Goal: Task Accomplishment & Management: Manage account settings

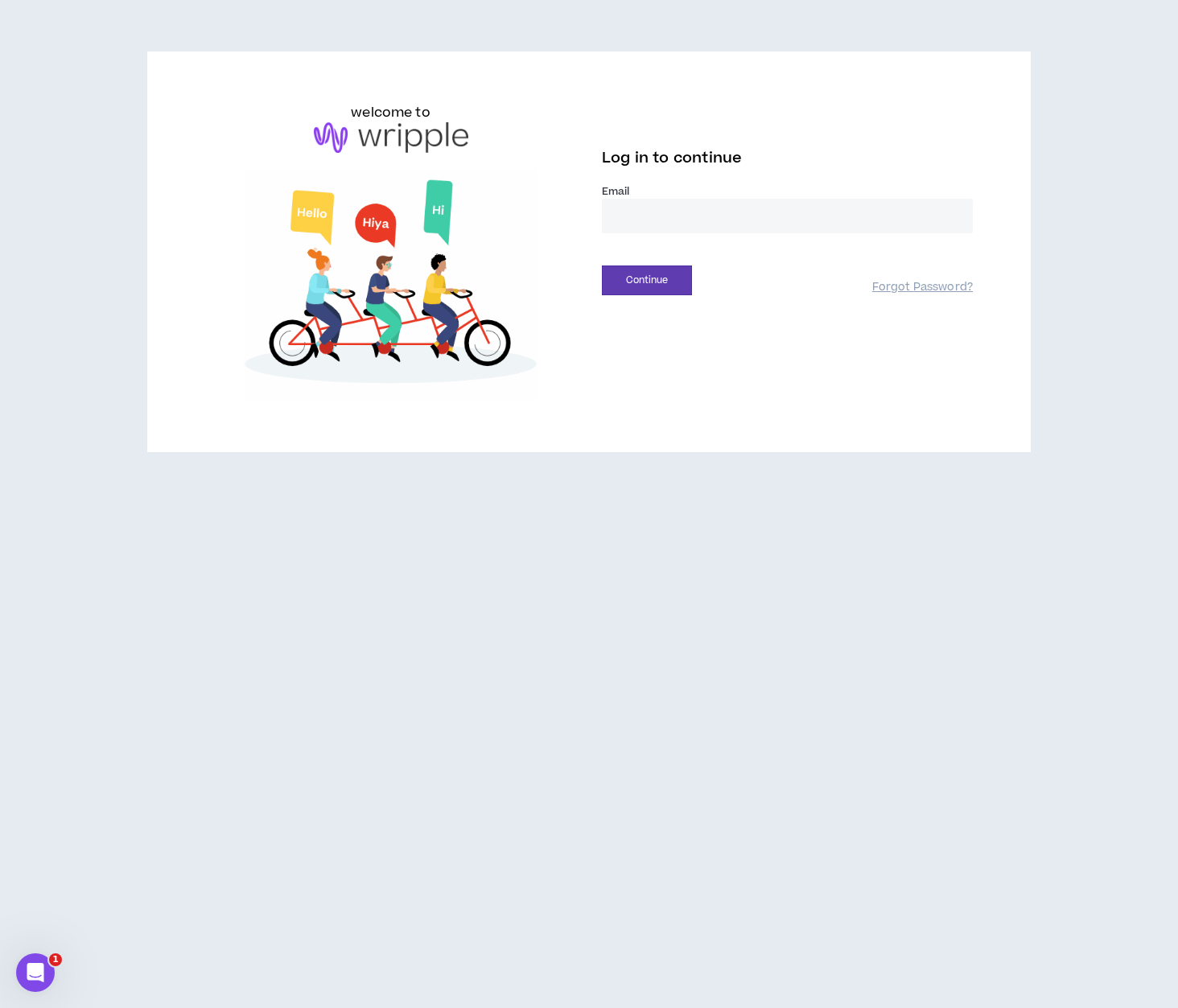
click at [866, 223] on input "email" at bounding box center [787, 216] width 371 height 34
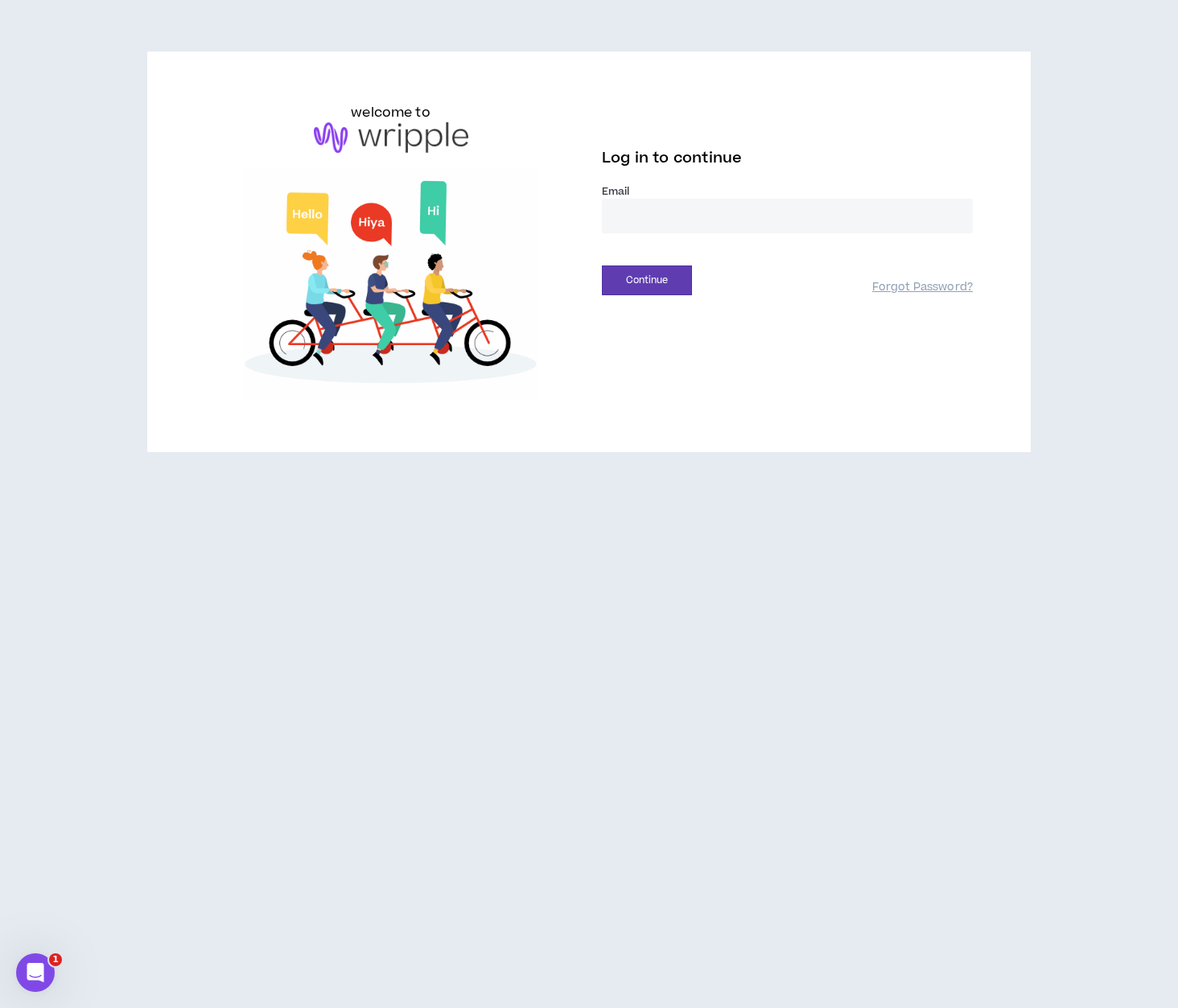
type input "**********"
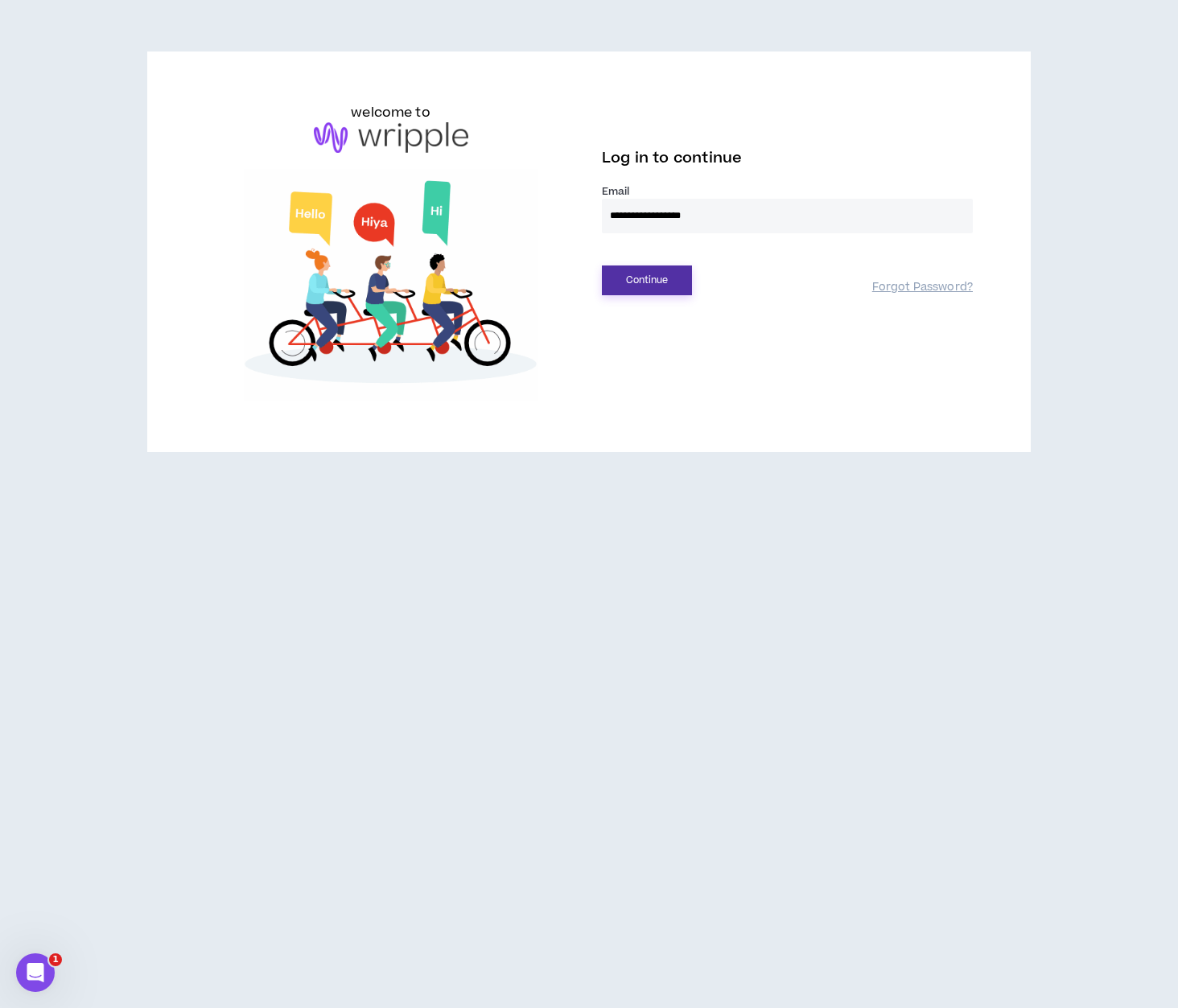
click at [665, 271] on button "Continue" at bounding box center [647, 280] width 90 height 30
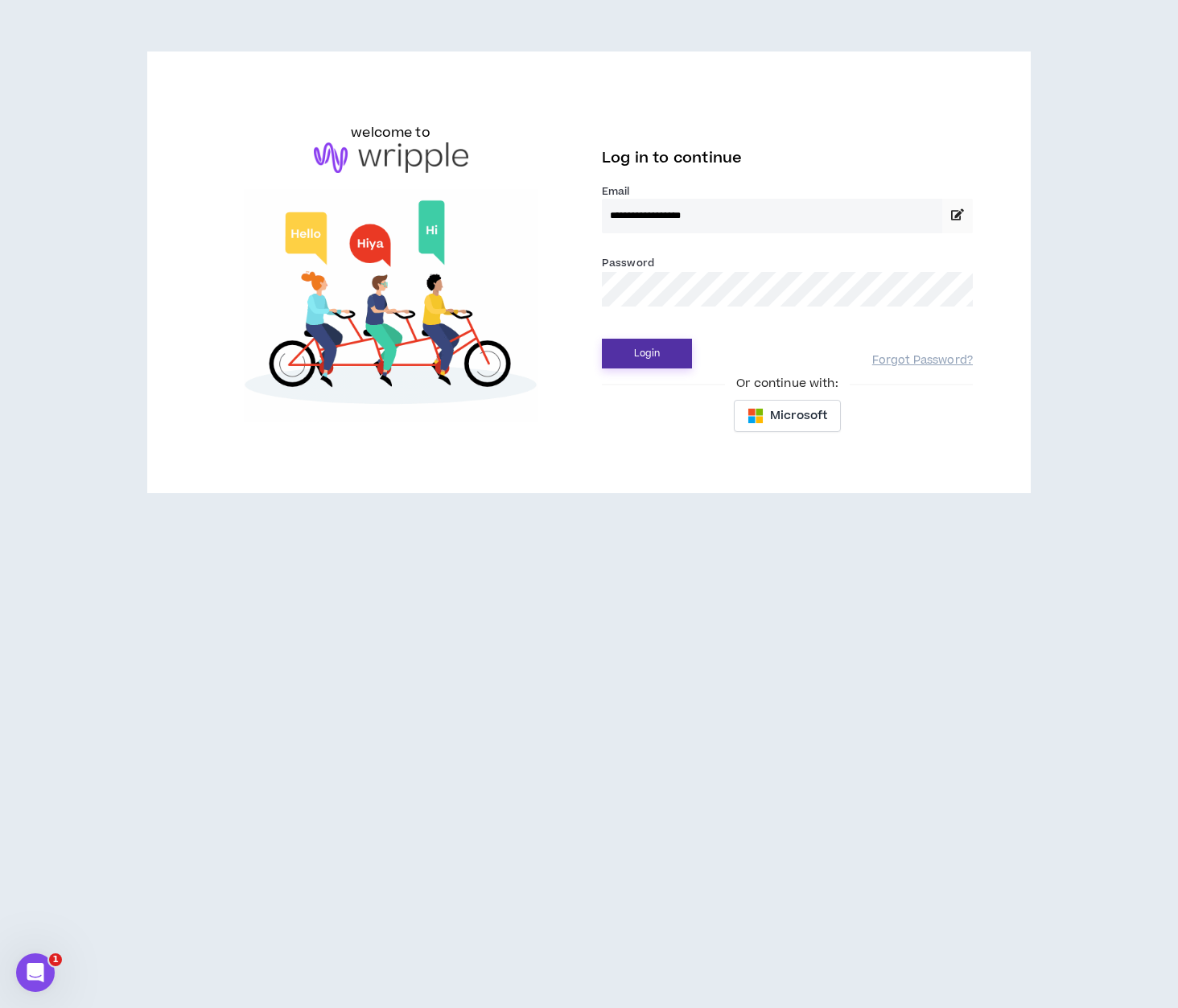
click at [653, 368] on button "Login" at bounding box center [647, 353] width 90 height 30
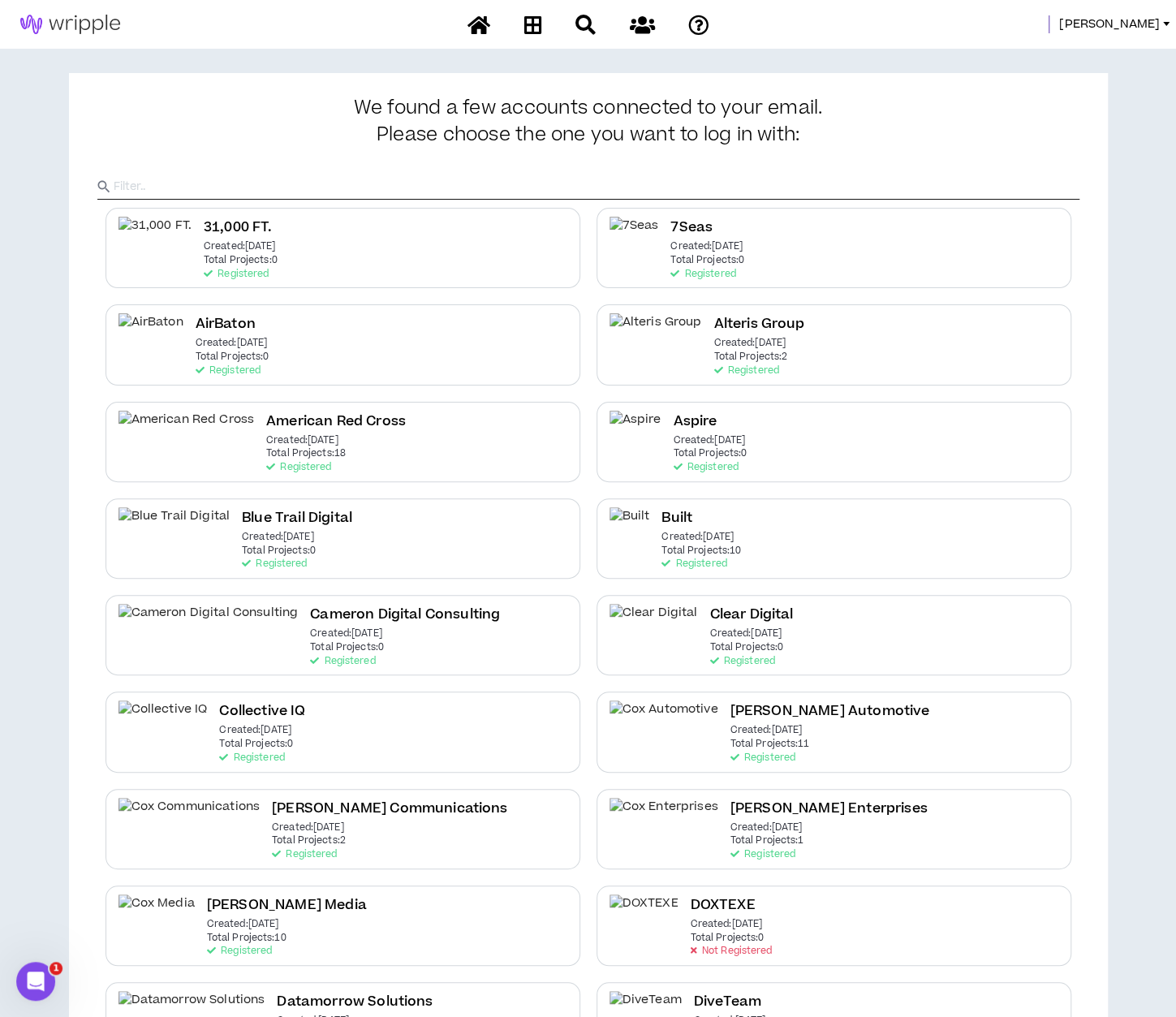
click at [270, 193] on input "text" at bounding box center [596, 187] width 966 height 24
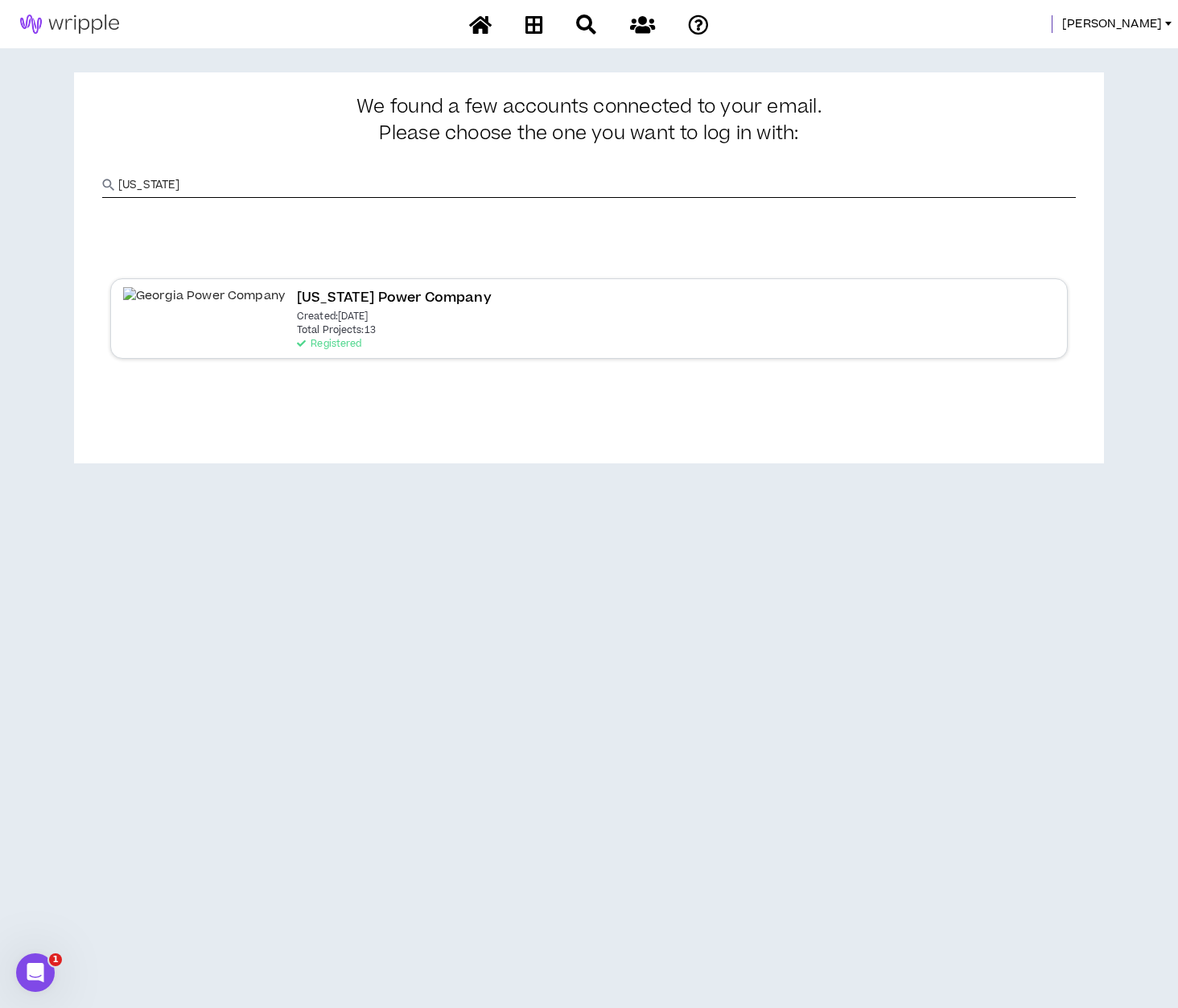
type input "[US_STATE]"
click at [160, 330] on div "[US_STATE] Power Company Created: [DATE] Total Projects: 13 Registered" at bounding box center [589, 318] width 958 height 80
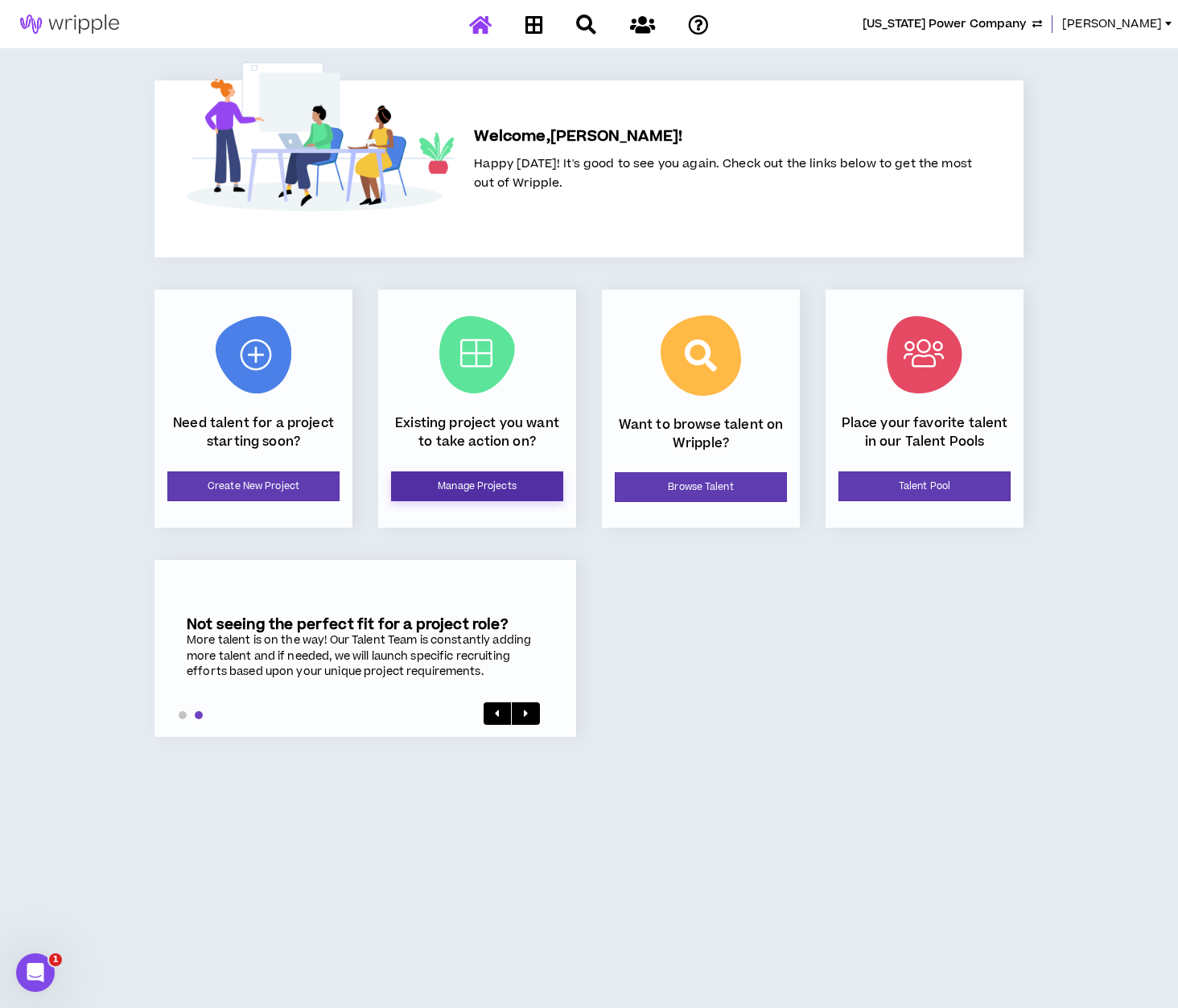
click at [468, 482] on link "Manage Projects" at bounding box center [478, 486] width 172 height 30
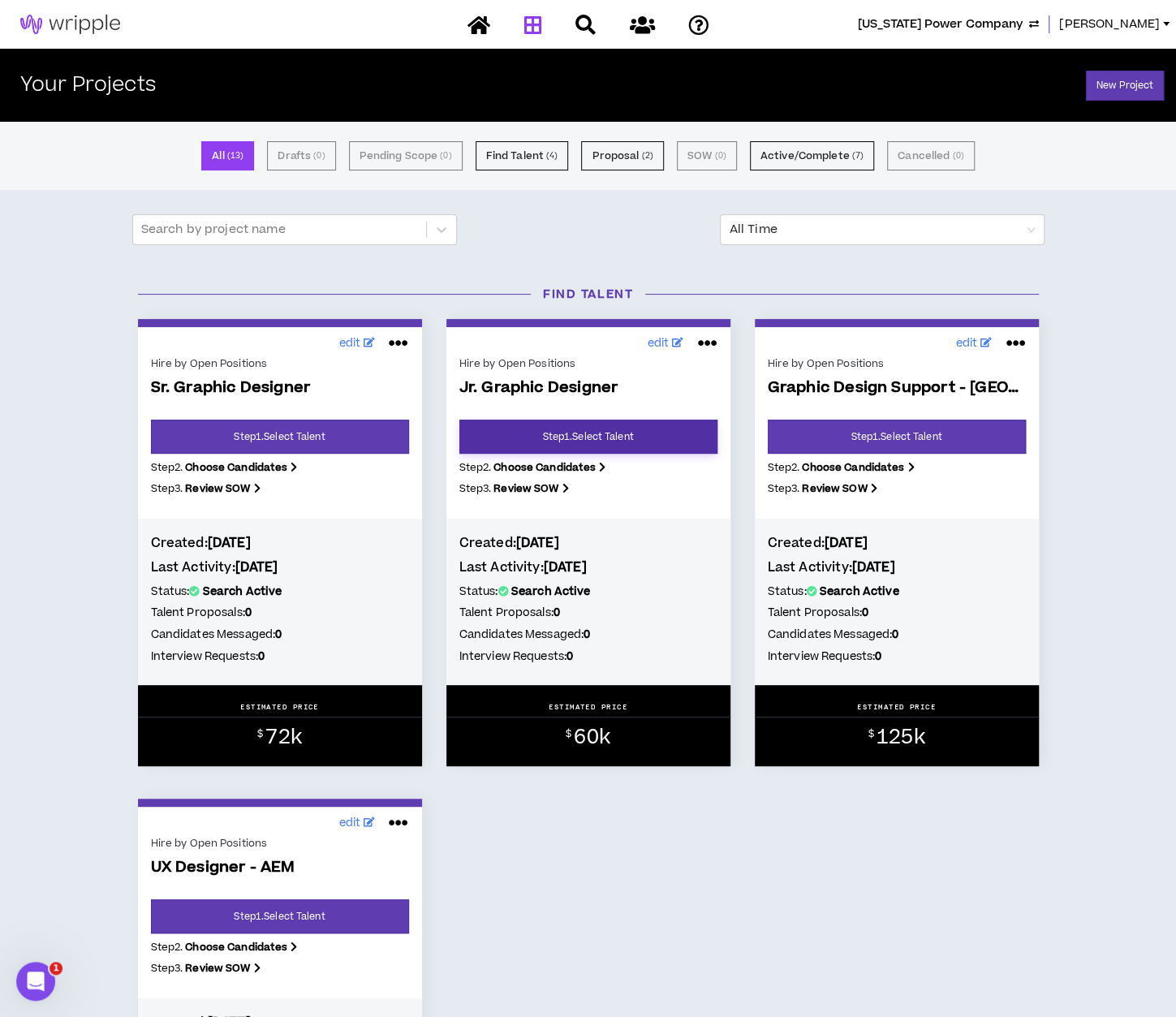
click at [494, 441] on link "Step 1 . Select Talent" at bounding box center [588, 436] width 258 height 34
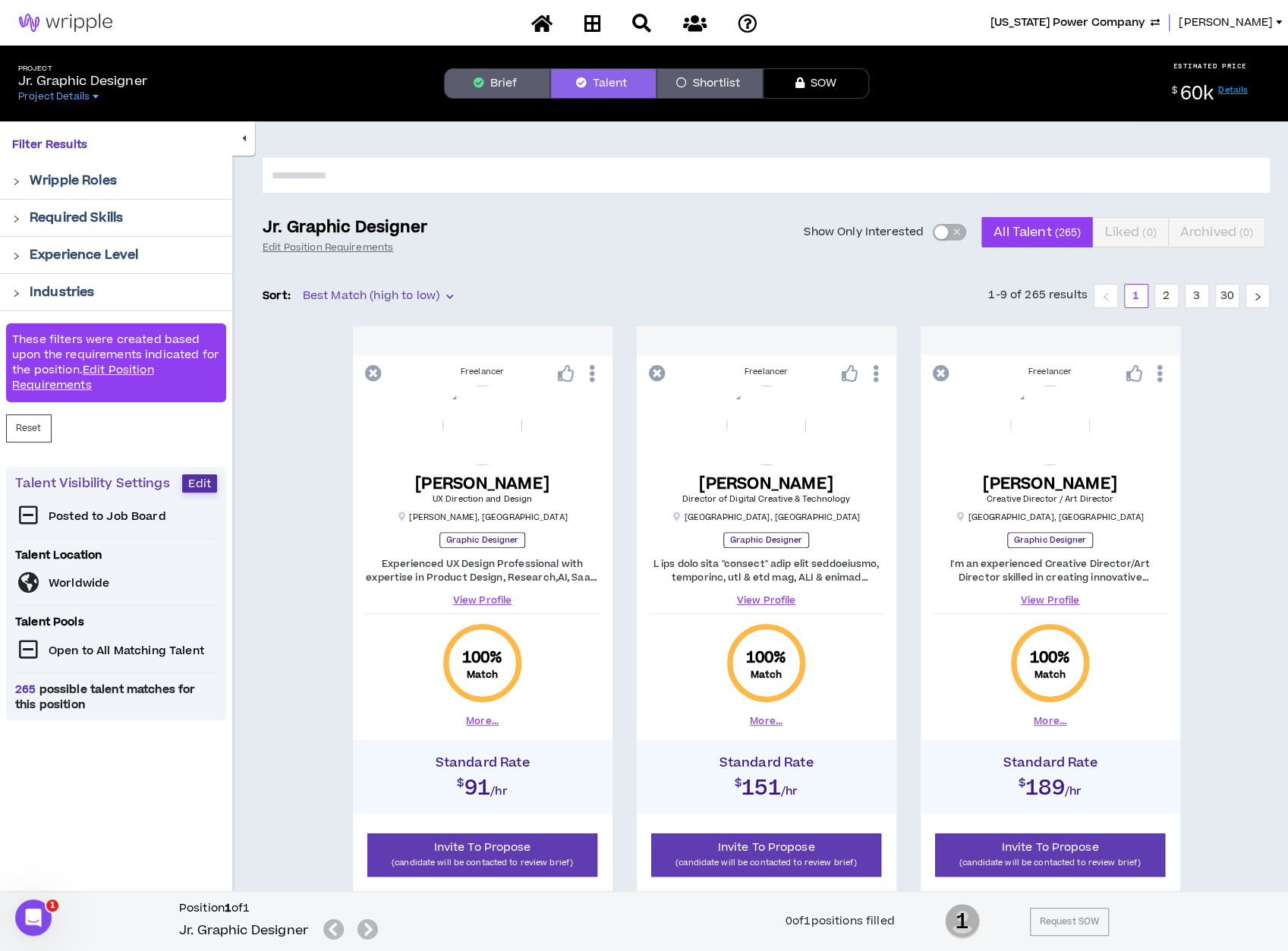
click at [206, 485] on span "Edit" at bounding box center [200, 484] width 23 height 15
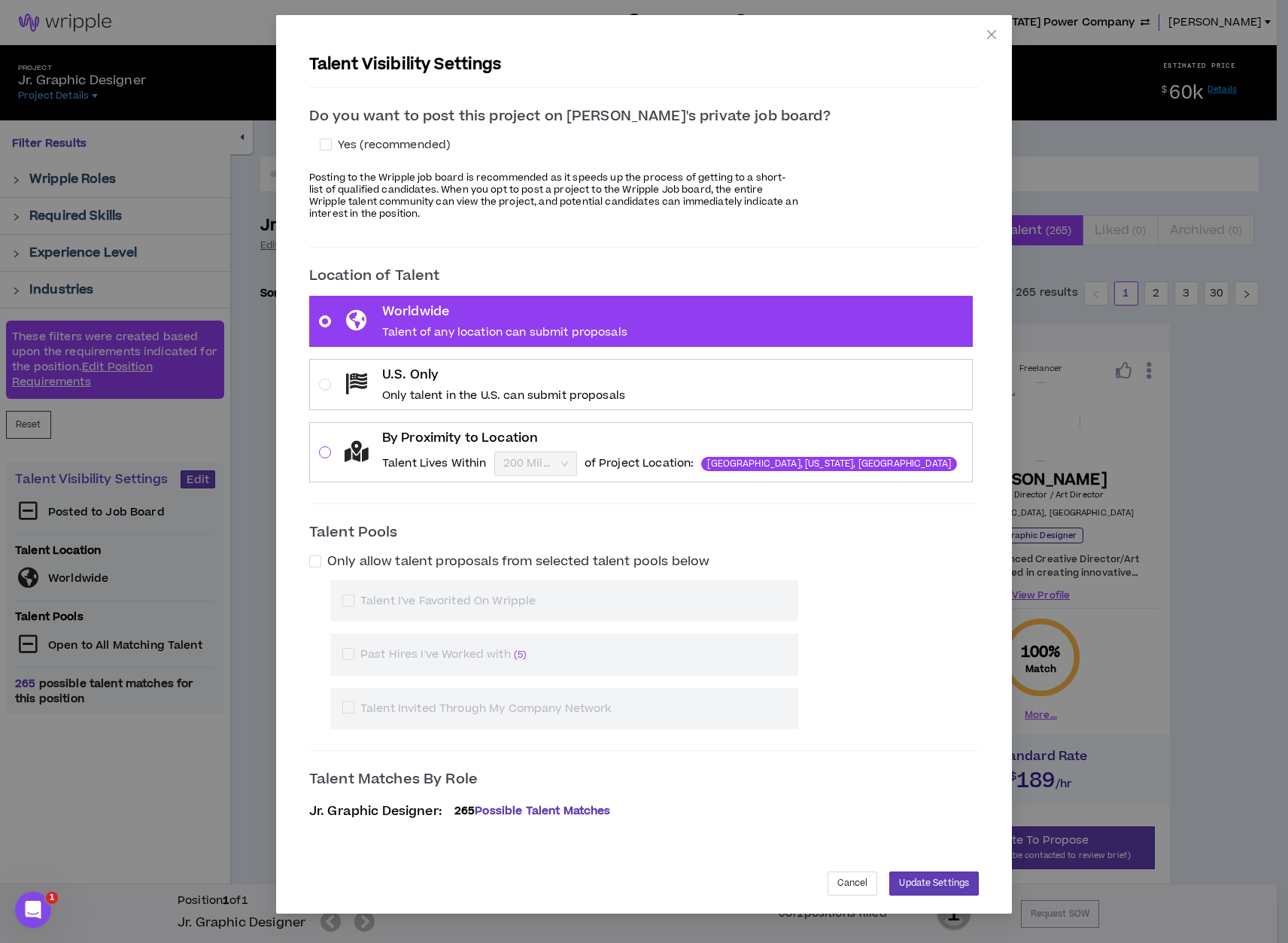
click at [331, 455] on span at bounding box center [325, 452] width 12 height 12
click at [504, 455] on input "By Proximity to Location Talent Lives Within 200 Miles of Project Location: [GE…" at bounding box center [530, 463] width 54 height 23
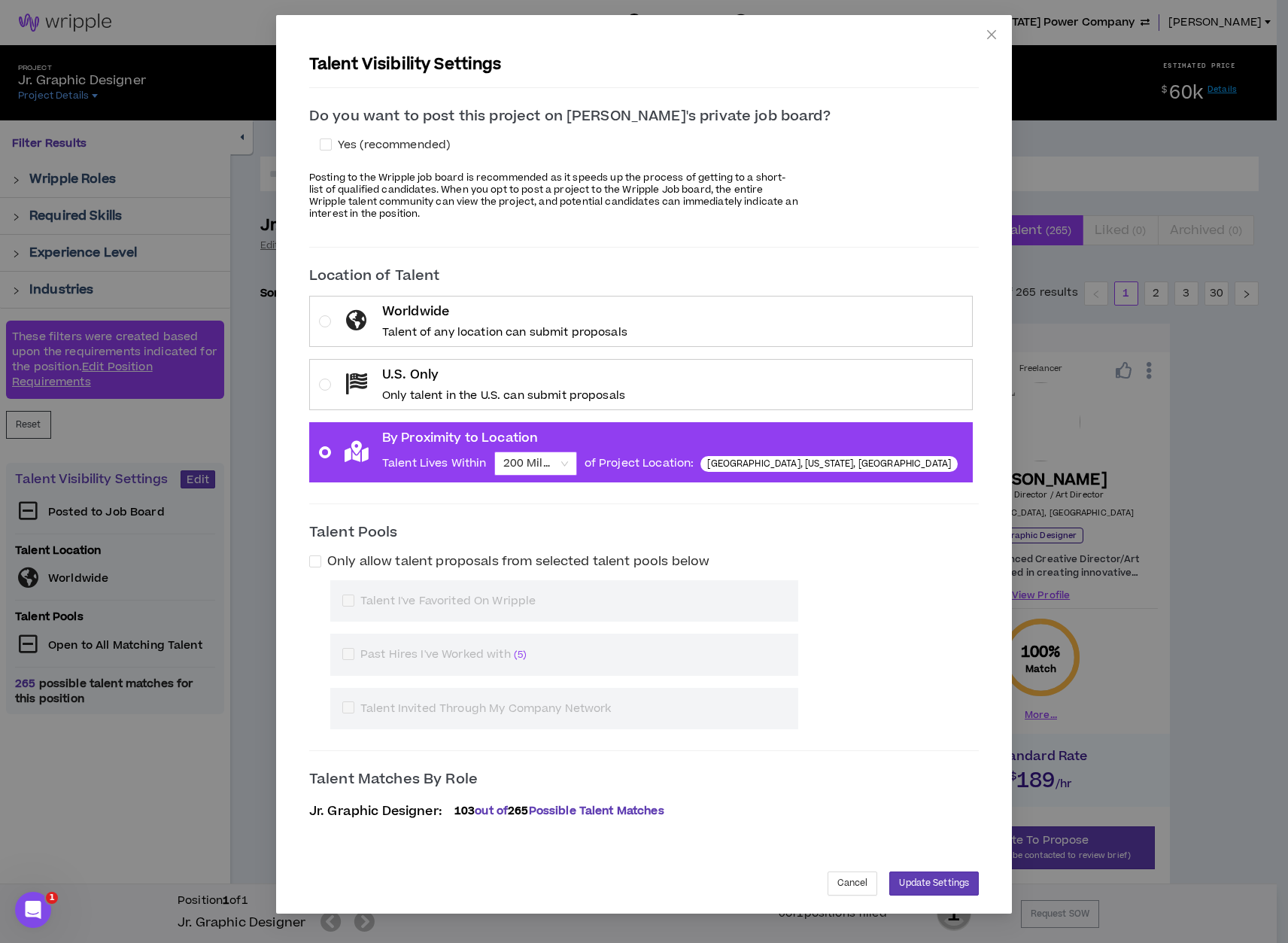
click at [568, 457] on span "200 Miles" at bounding box center [536, 463] width 64 height 23
click at [558, 457] on input "By Proximity to Location Talent Lives Within 200 Miles 200 Miles of Project Loc…" at bounding box center [530, 463] width 54 height 23
click at [569, 512] on div "50 Miles" at bounding box center [589, 515] width 64 height 17
click at [875, 867] on div "Talent Visibility Settings Do you want to post this project on [PERSON_NAME]'s …" at bounding box center [644, 464] width 700 height 863
click at [890, 871] on button "Update Settings" at bounding box center [934, 883] width 89 height 24
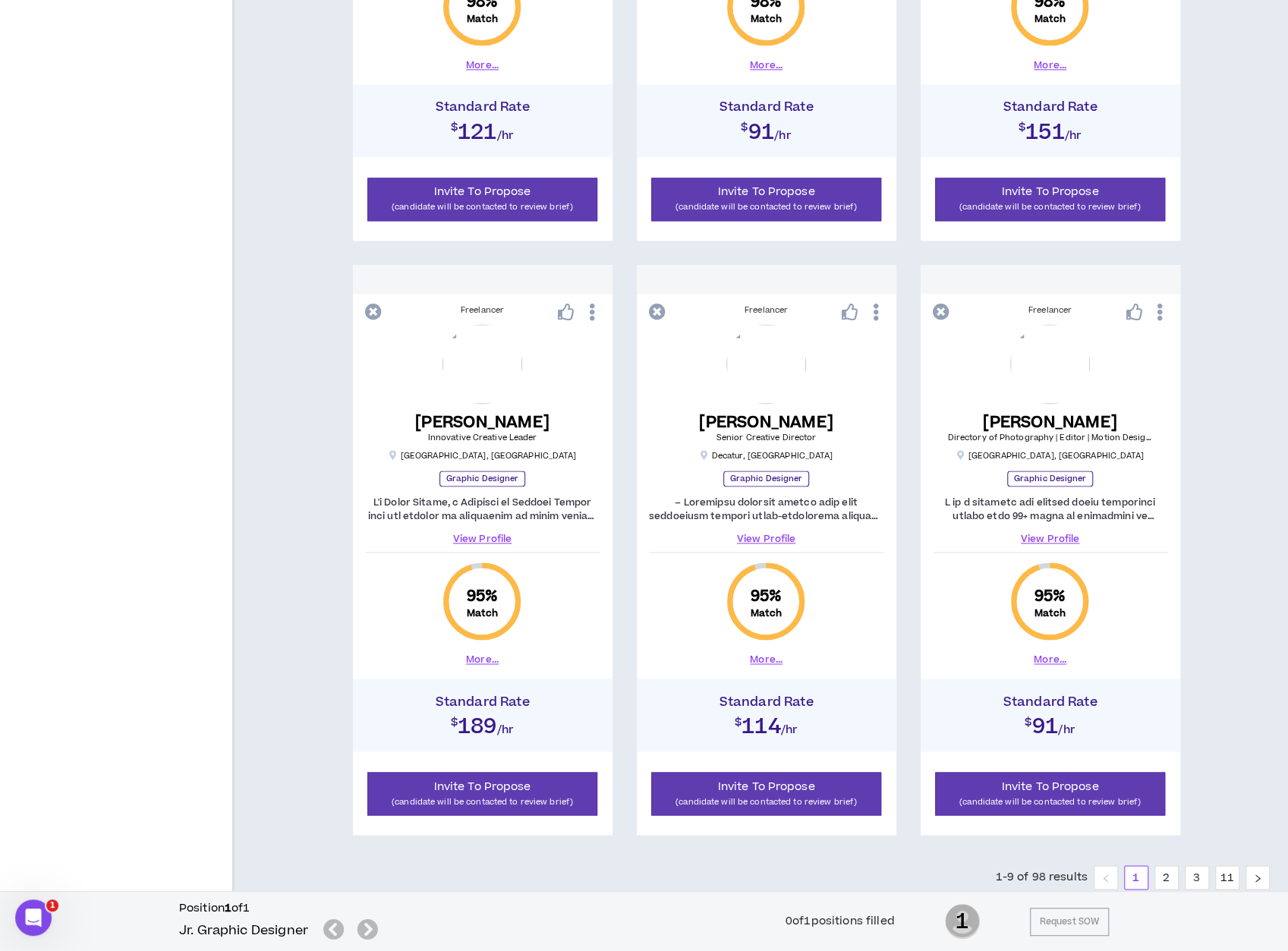
scroll to position [1293, 0]
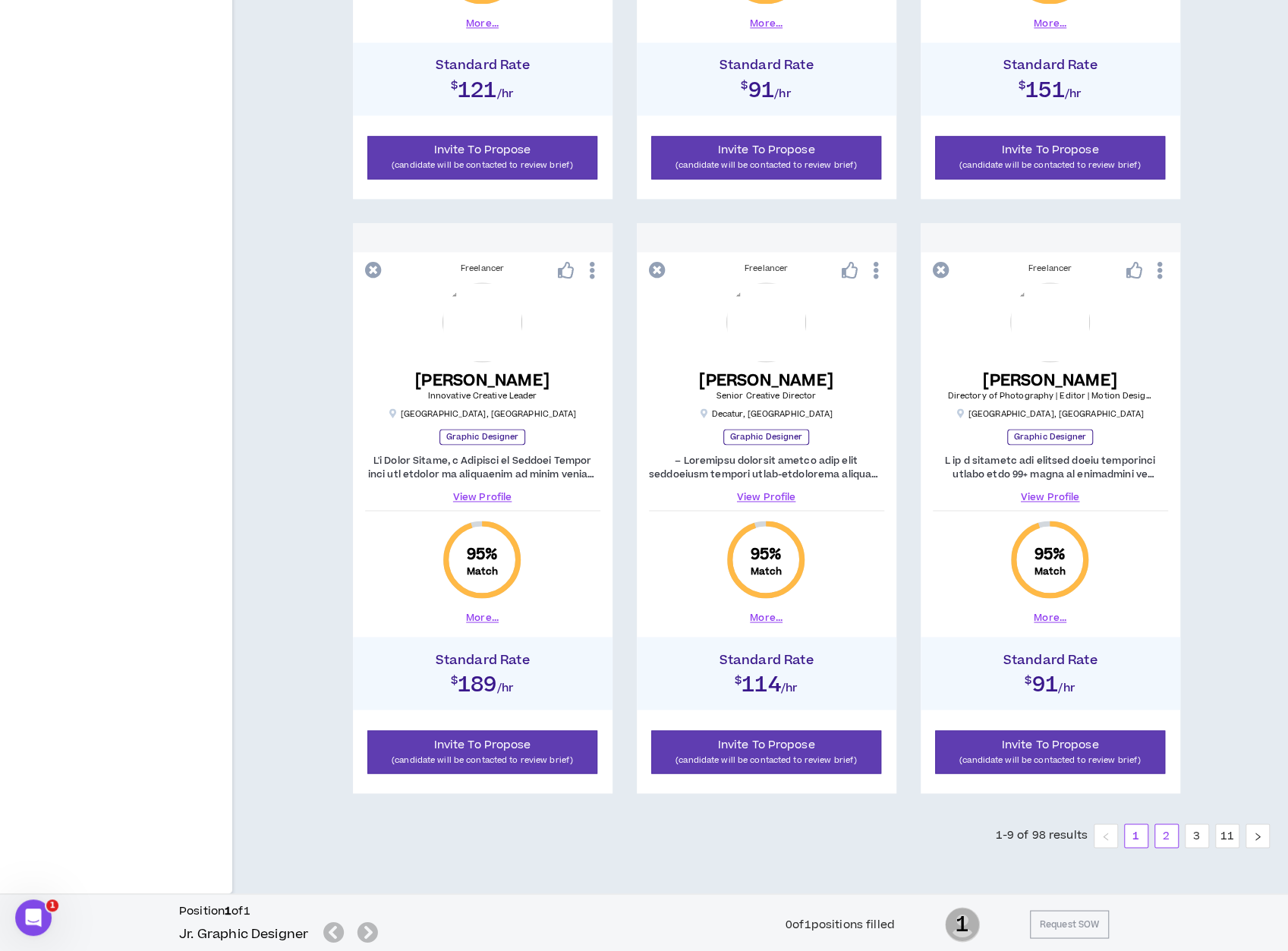
click at [1110, 839] on link "2" at bounding box center [1167, 836] width 23 height 23
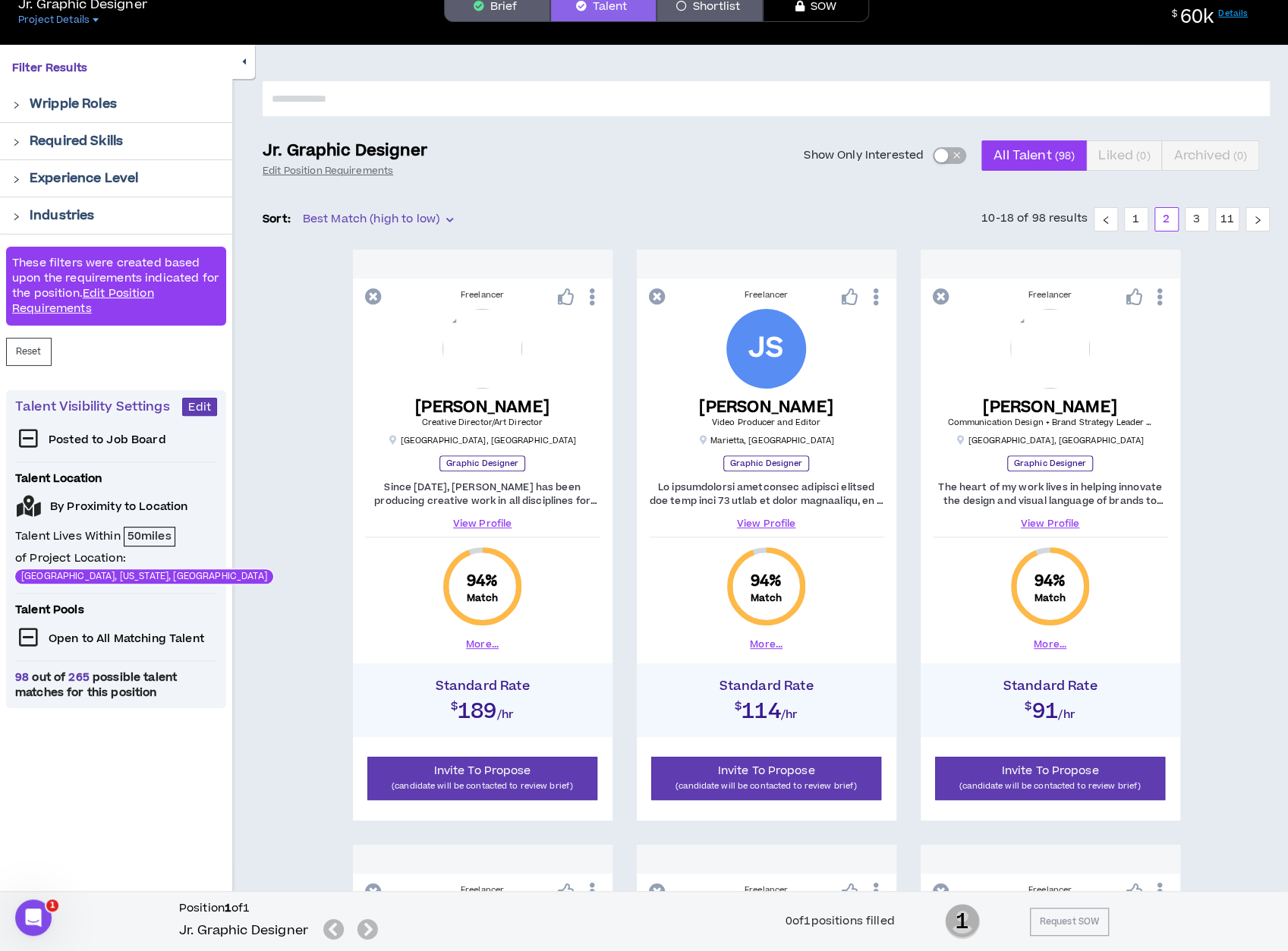
scroll to position [37, 0]
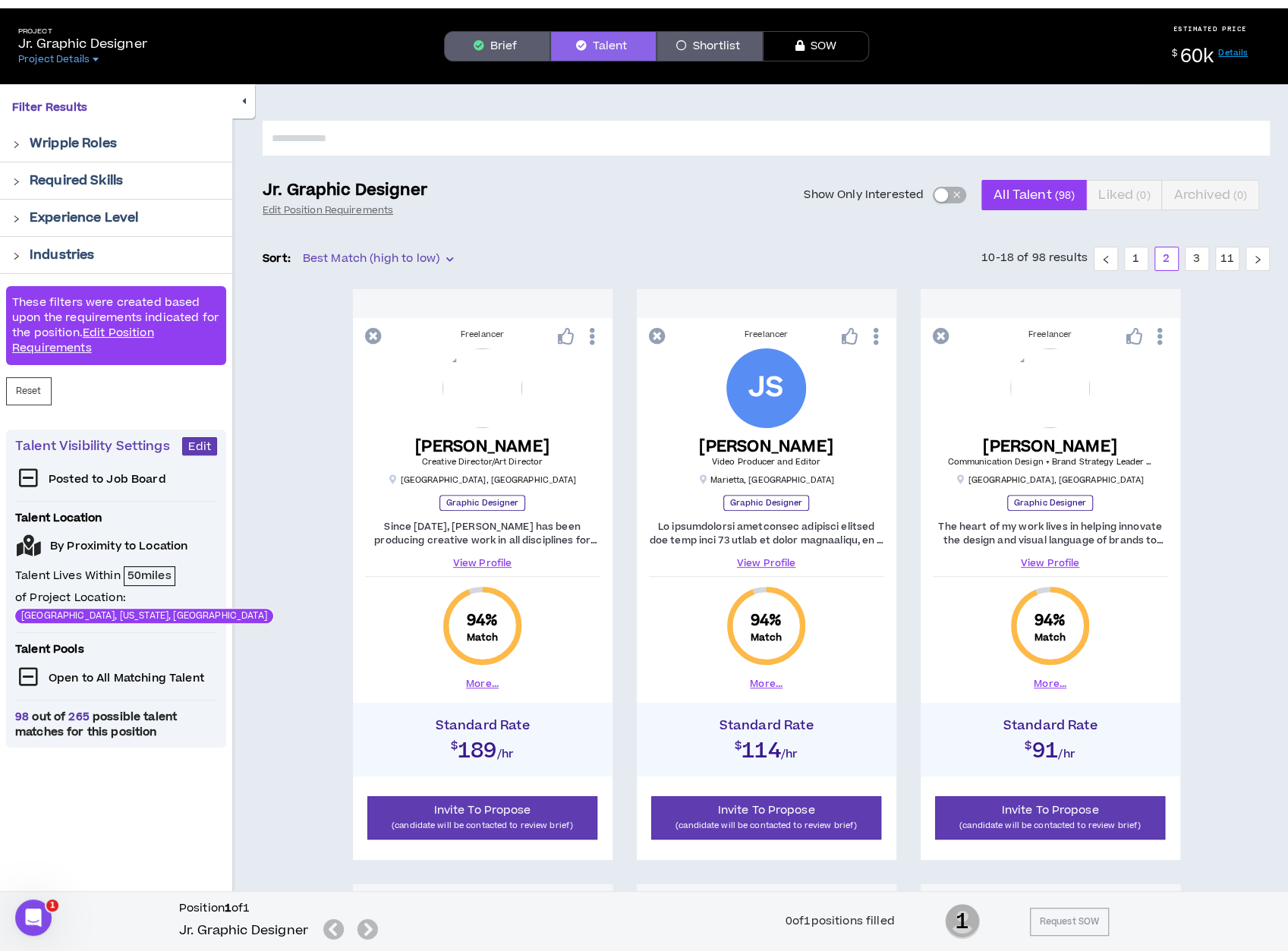
click at [1005, 135] on input "text" at bounding box center [766, 138] width 1007 height 35
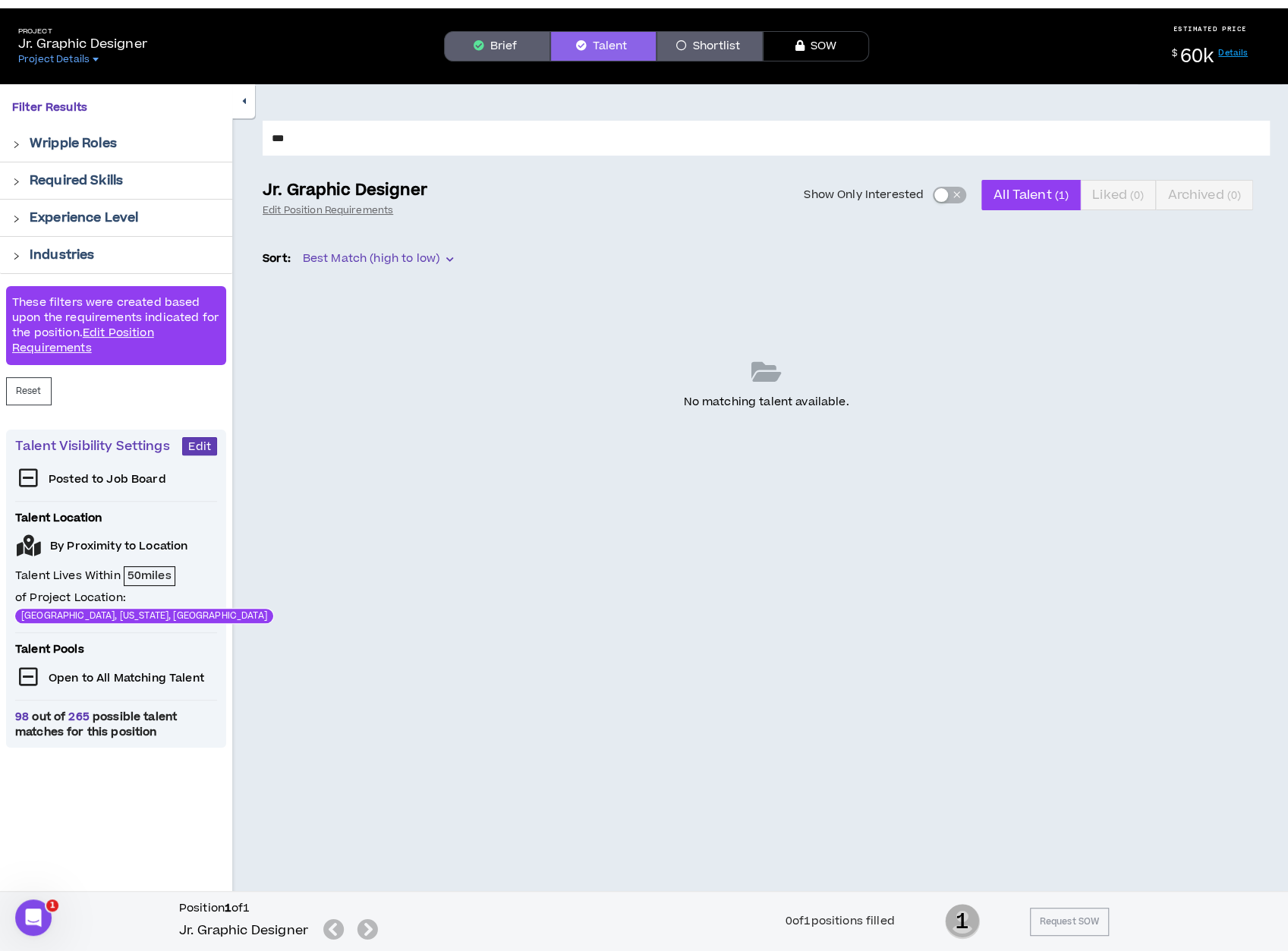
click at [996, 135] on input "***" at bounding box center [766, 138] width 1007 height 35
click at [996, 133] on input "**" at bounding box center [766, 138] width 1007 height 35
type input "*"
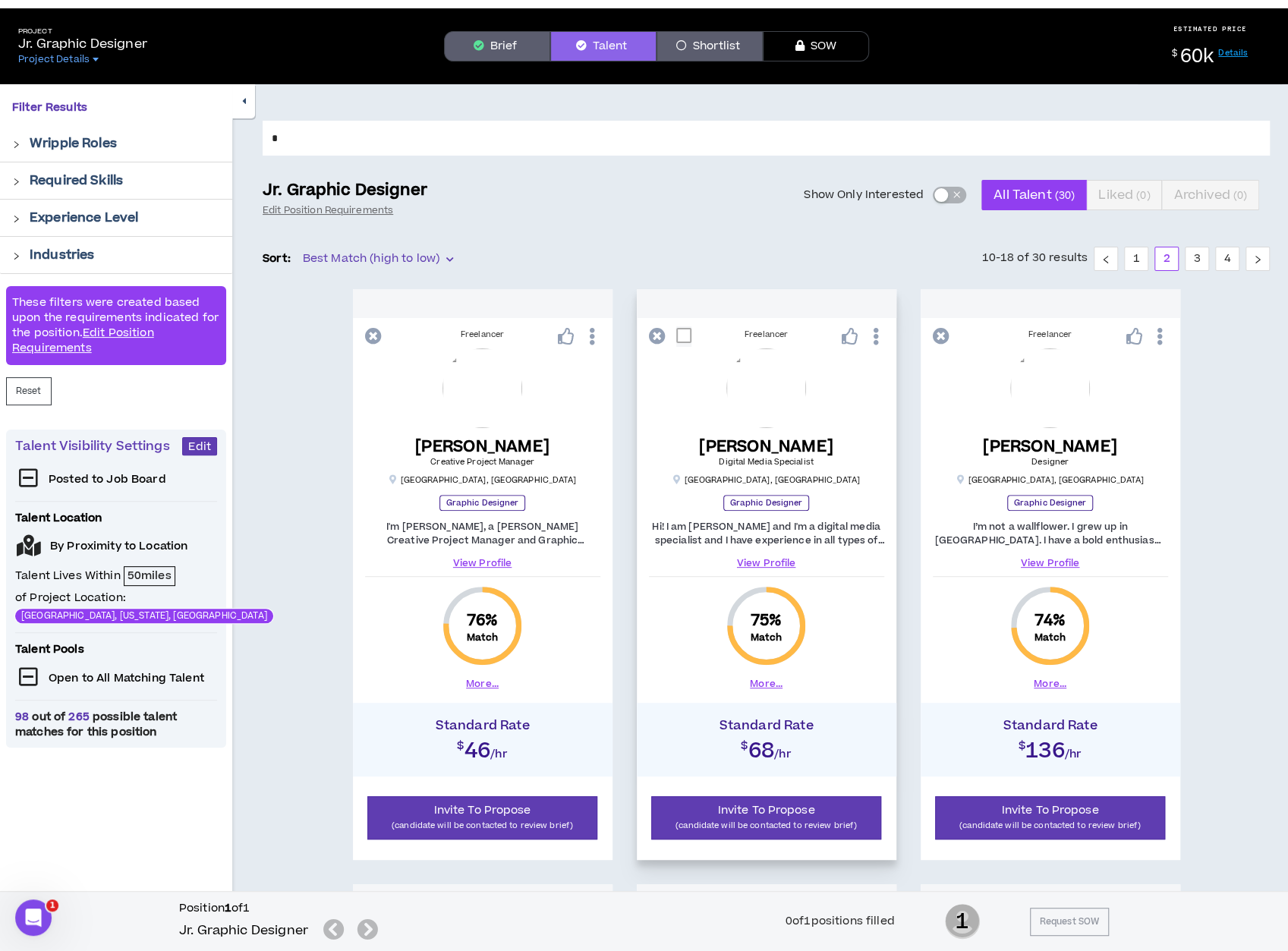
click at [752, 557] on link "View Profile" at bounding box center [767, 563] width 235 height 14
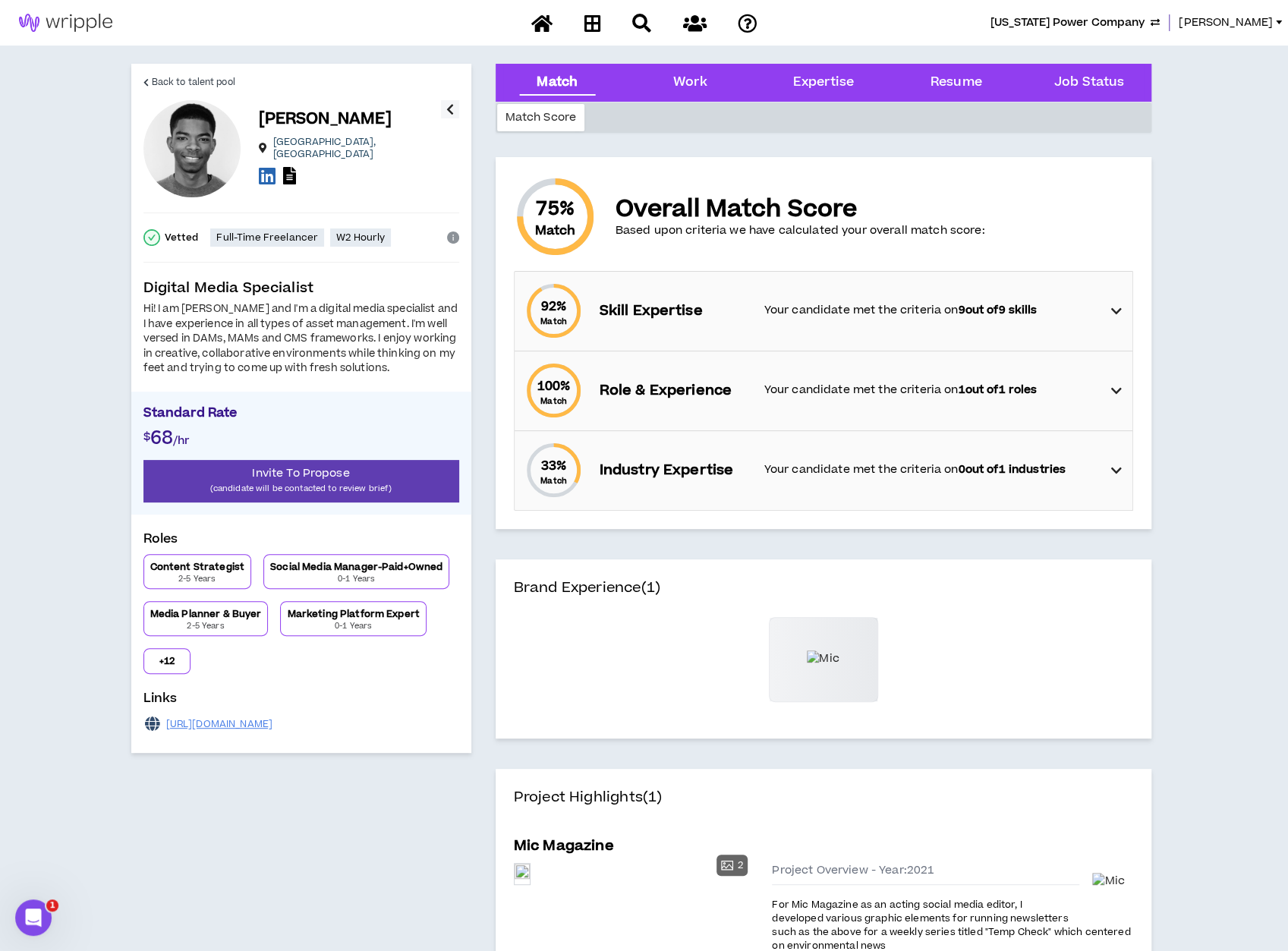
click at [331, 729] on div "[URL][DOMAIN_NAME]" at bounding box center [301, 724] width 316 height 21
click at [288, 167] on icon at bounding box center [290, 176] width 13 height 18
click at [213, 80] on span "Back to talent pool" at bounding box center [193, 83] width 84 height 15
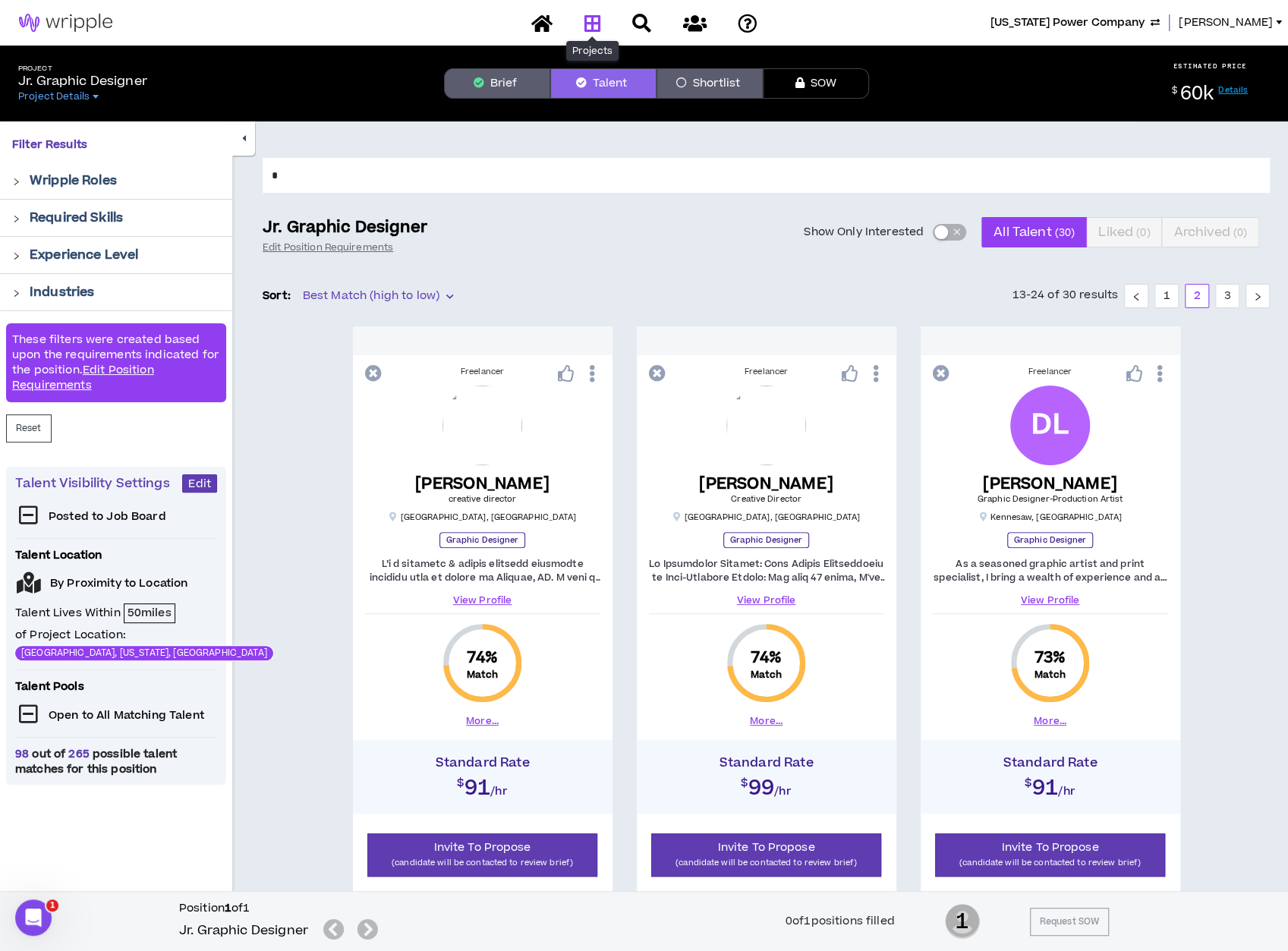
click at [593, 28] on icon at bounding box center [592, 23] width 17 height 19
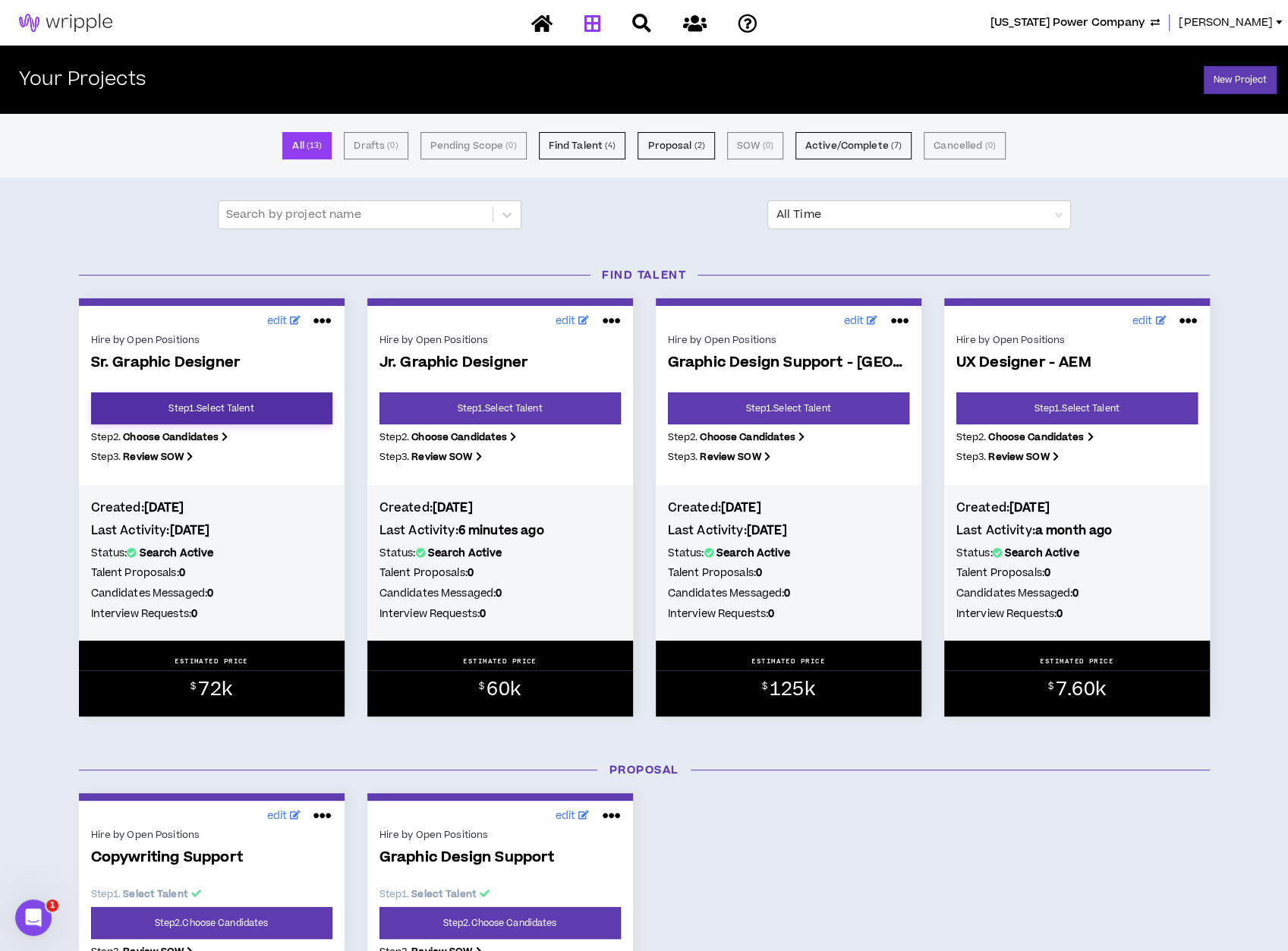
click at [205, 395] on link "Step 1 . Select Talent" at bounding box center [211, 408] width 241 height 32
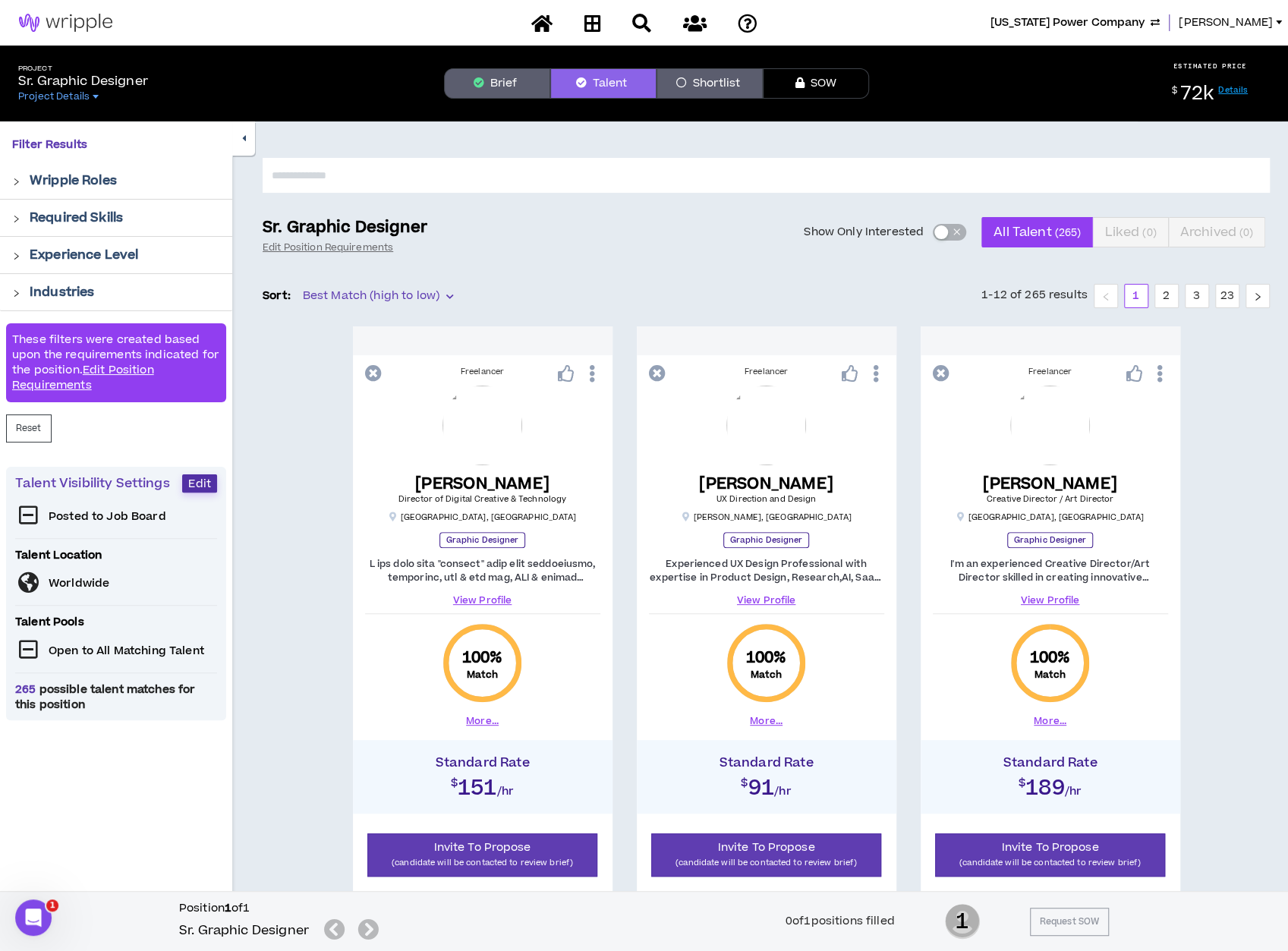
click at [196, 478] on span "Edit" at bounding box center [200, 484] width 23 height 15
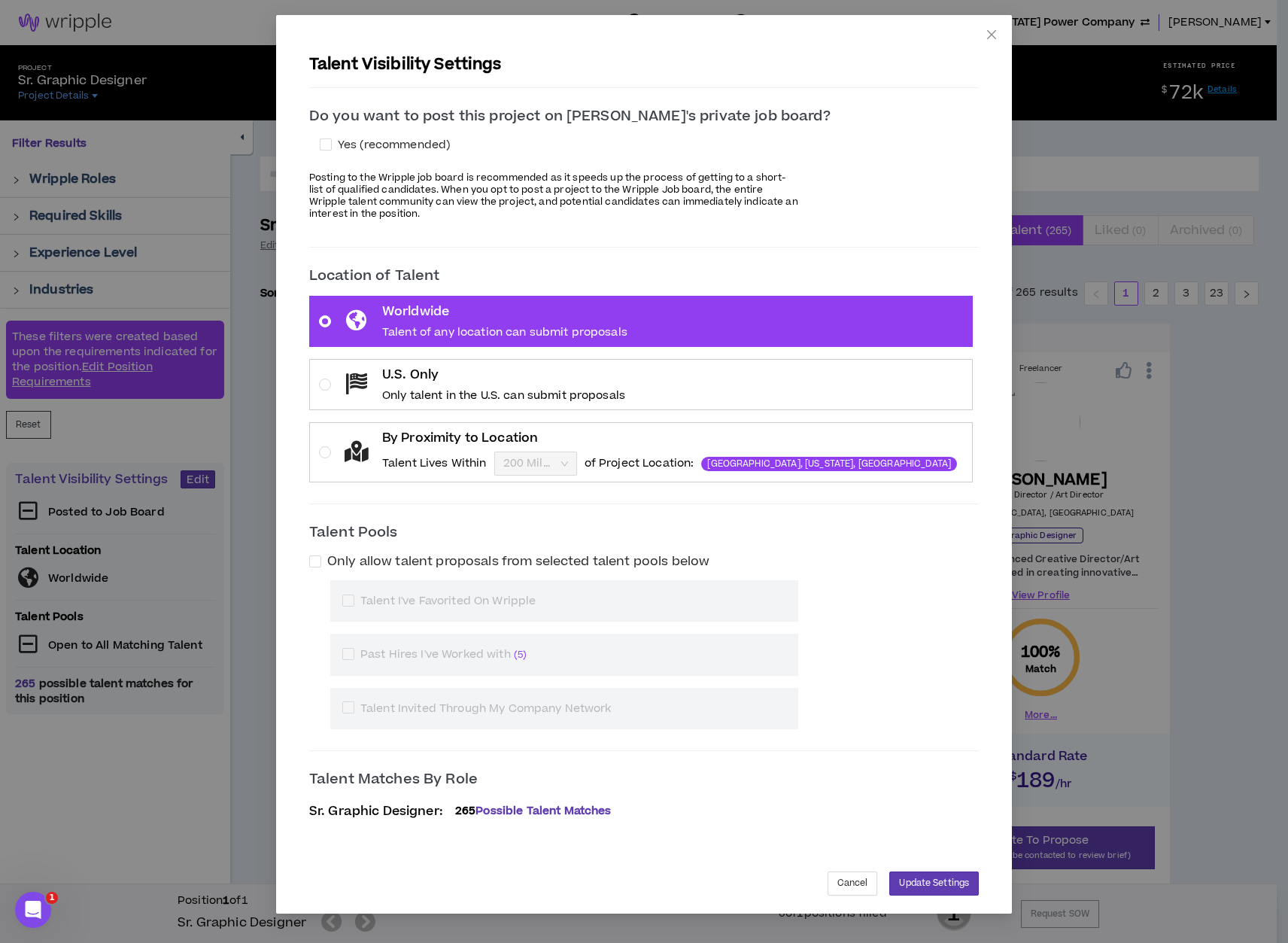
click at [372, 453] on label "By Proximity to Location Talent Lives Within 200 Miles of Project Location: [GE…" at bounding box center [640, 452] width 664 height 60
click at [504, 453] on input "By Proximity to Location Talent Lives Within 200 Miles of Project Location: [GE…" at bounding box center [530, 463] width 54 height 23
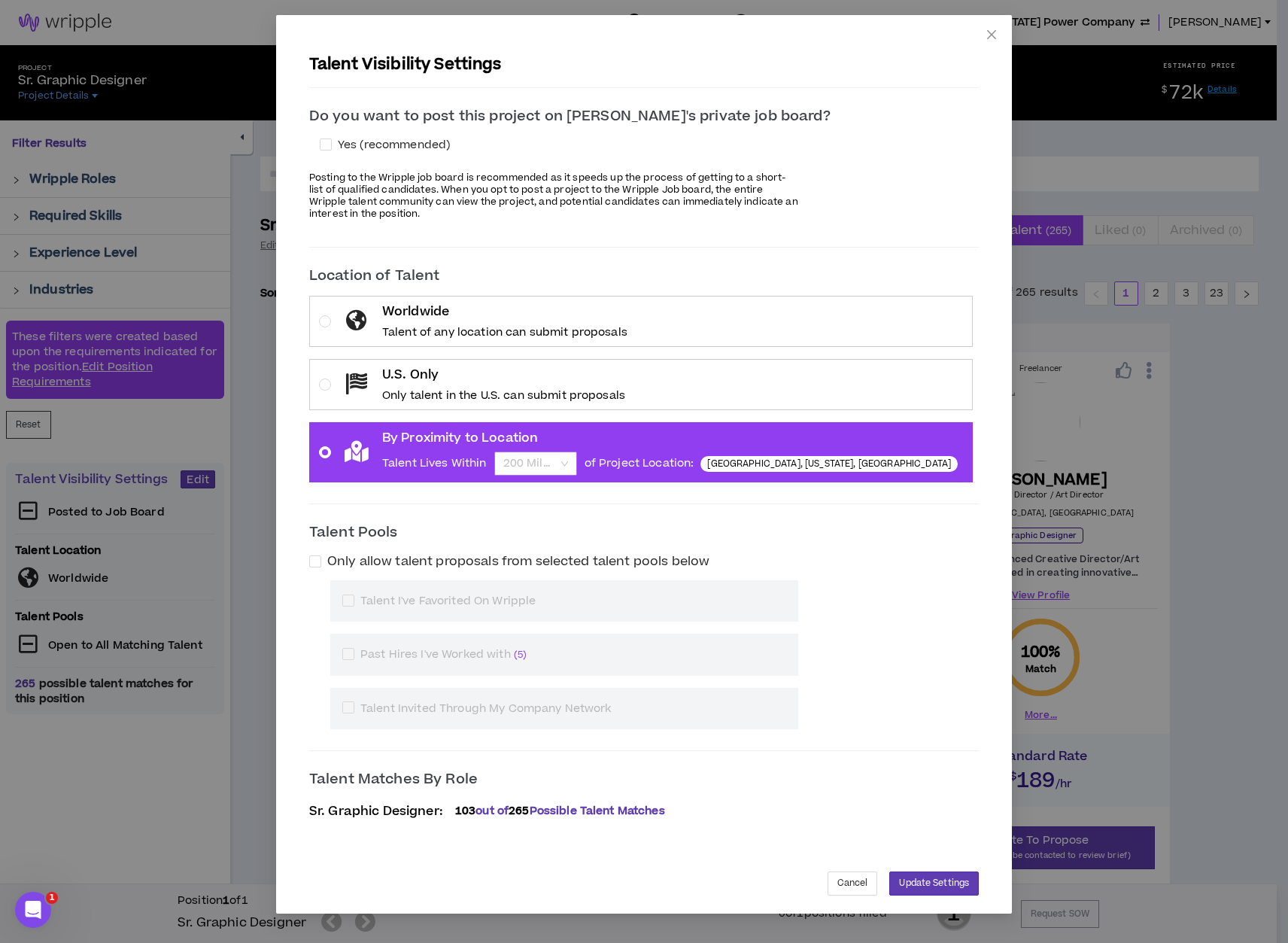
click at [568, 456] on span "200 Miles" at bounding box center [536, 463] width 64 height 23
click at [558, 456] on input "By Proximity to Location Talent Lives Within 200 Miles of Project Location: [GE…" at bounding box center [530, 463] width 54 height 23
click at [577, 492] on div "25 Miles" at bounding box center [589, 492] width 64 height 17
click at [899, 883] on span "Update Settings" at bounding box center [934, 883] width 70 height 14
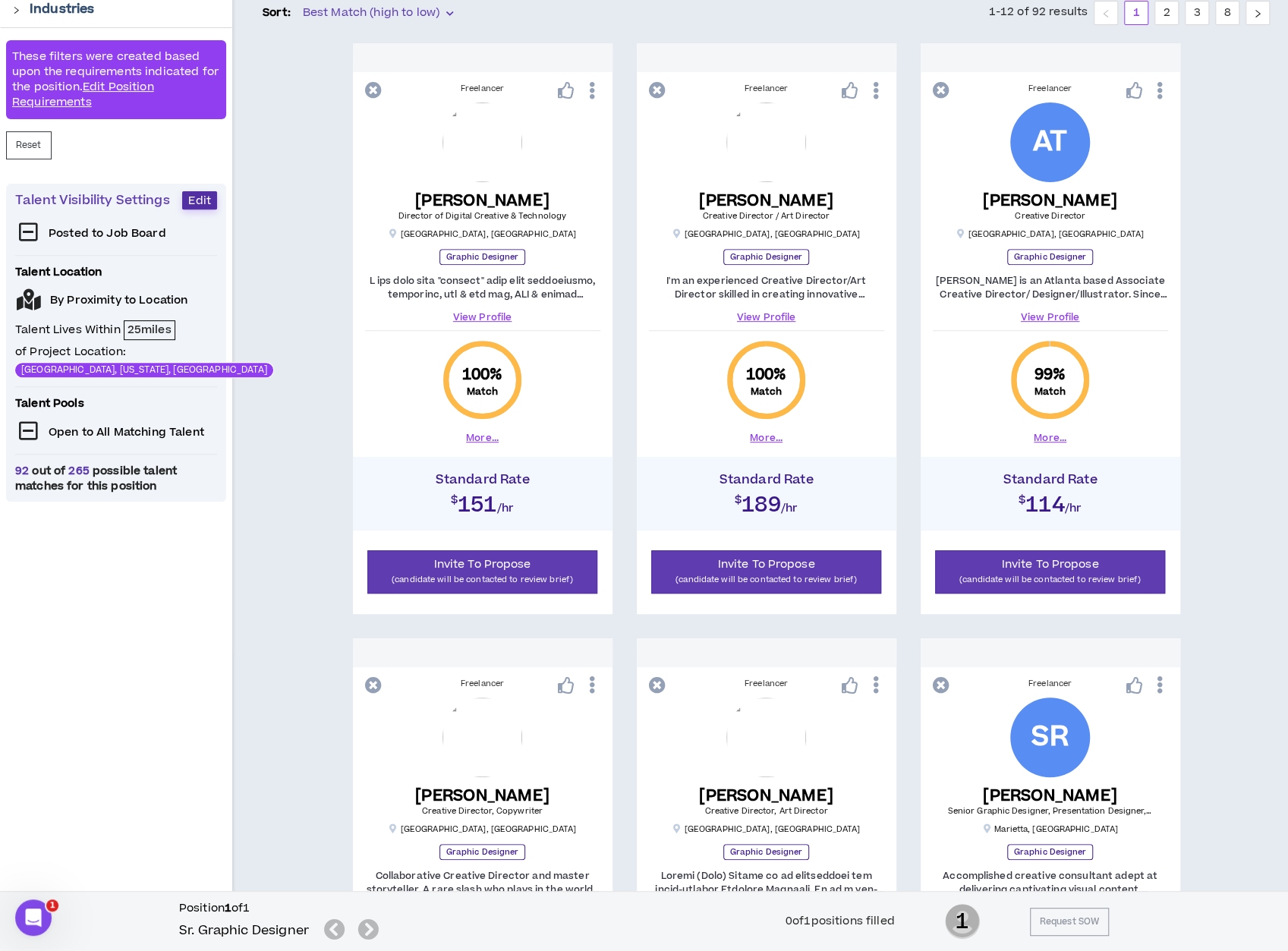
scroll to position [280, 0]
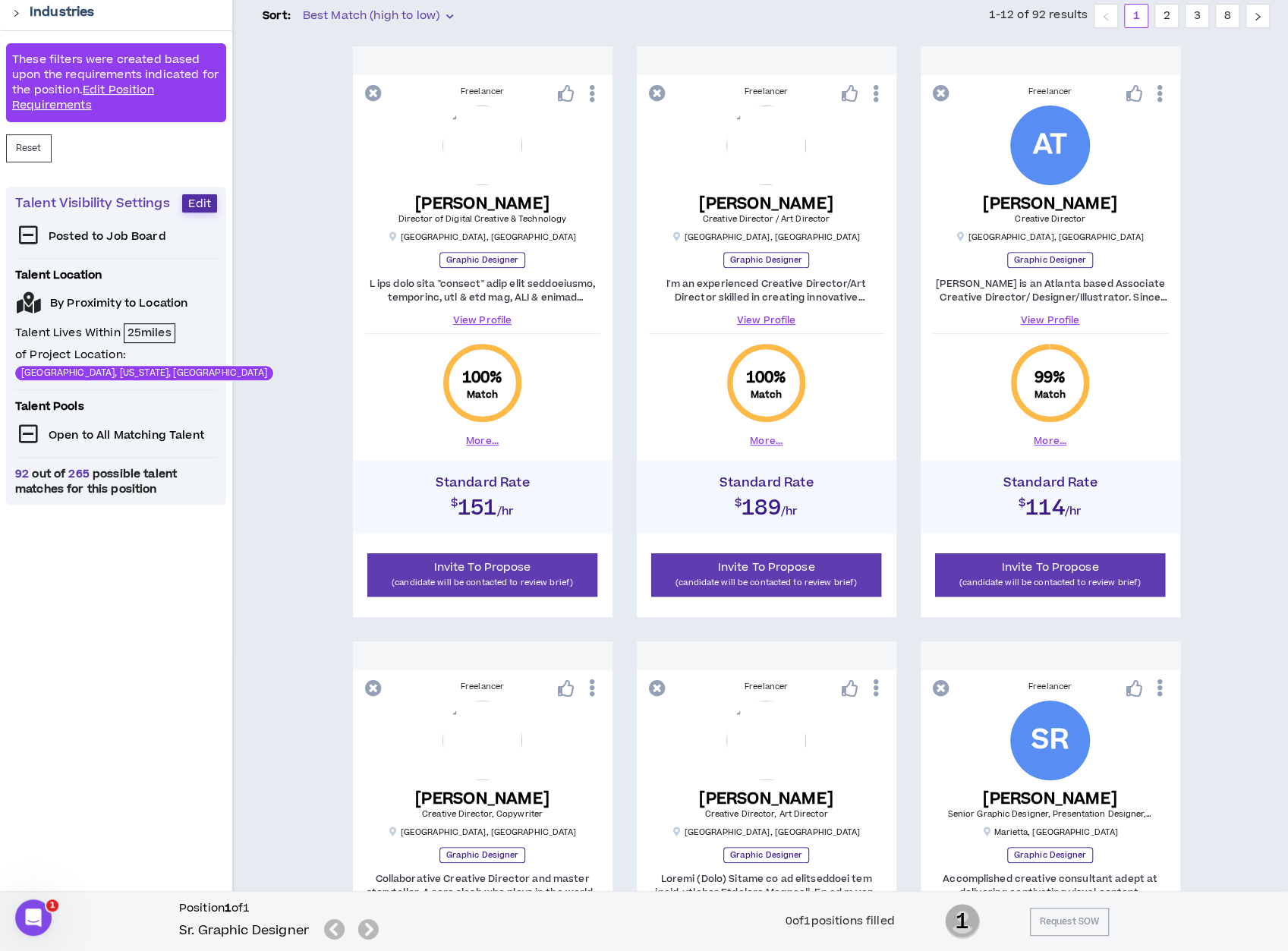
click at [201, 206] on span "Edit" at bounding box center [200, 204] width 23 height 15
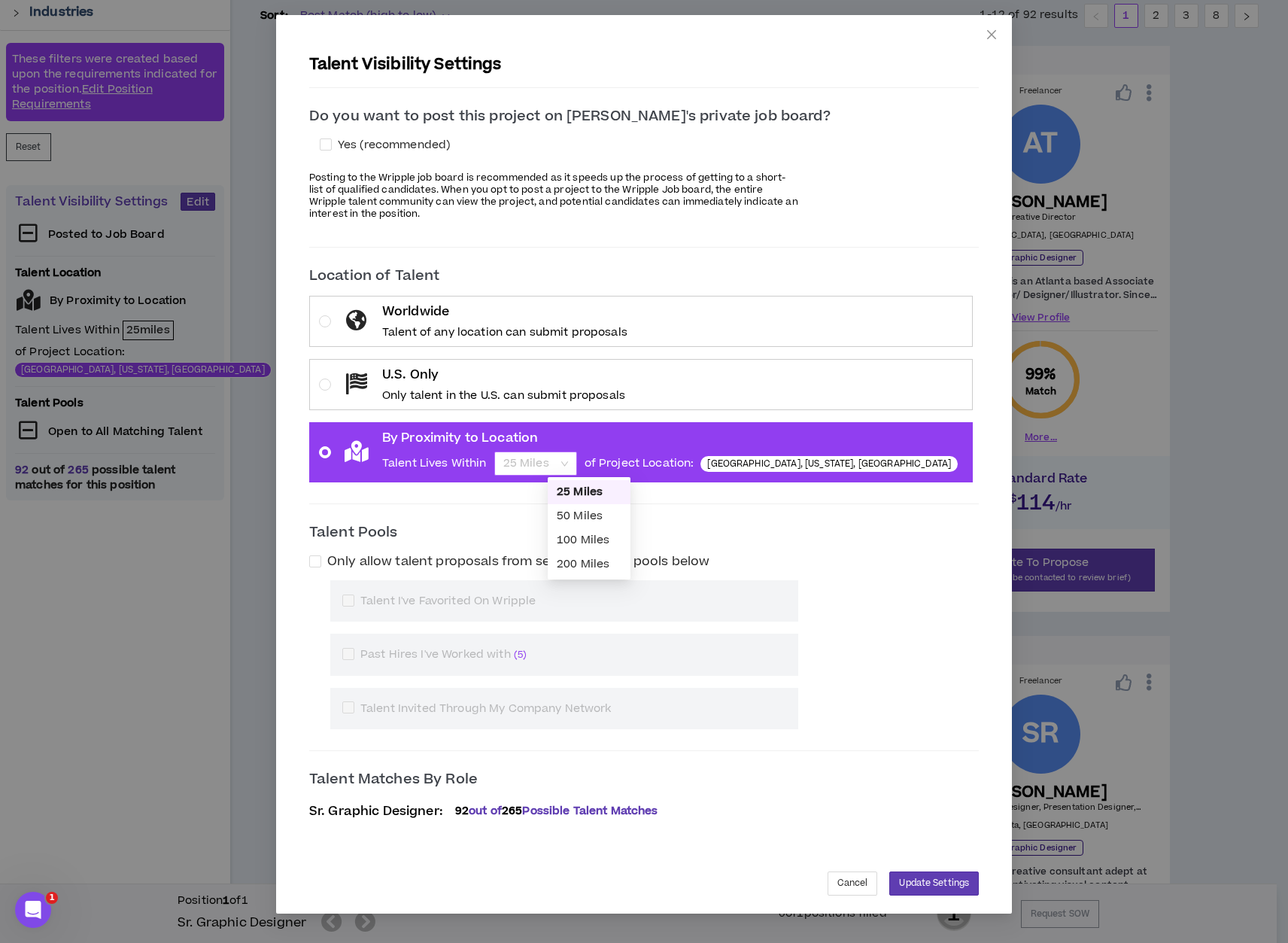
click at [568, 459] on span "25 Miles" at bounding box center [536, 463] width 64 height 23
click at [558, 459] on input "By Proximity to Location Talent Lives Within 25 Miles of Project Location: [GEO…" at bounding box center [530, 463] width 54 height 23
click at [609, 514] on div "50 Miles" at bounding box center [589, 516] width 64 height 17
click at [892, 888] on button "Update Settings" at bounding box center [934, 883] width 89 height 24
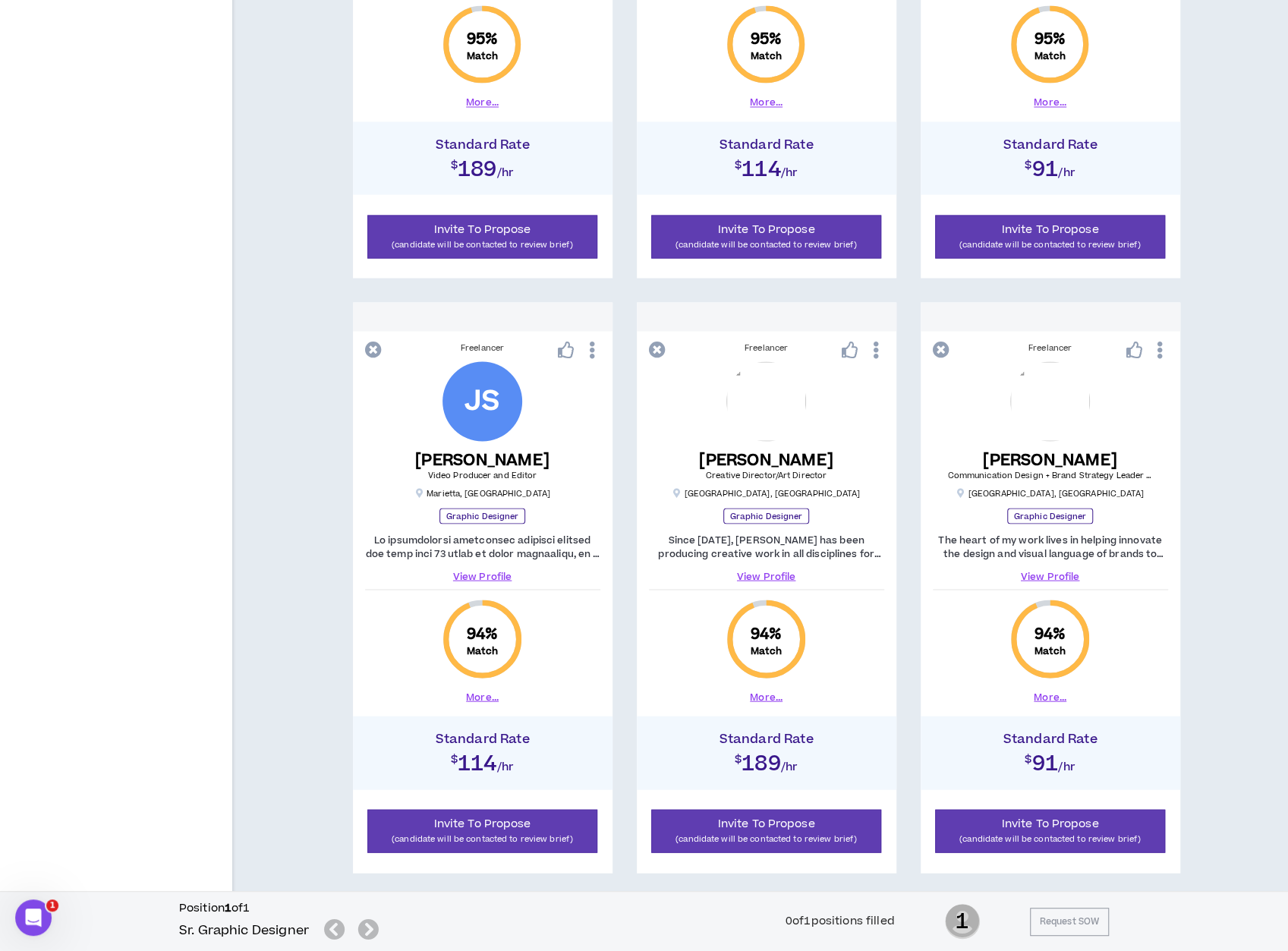
scroll to position [1886, 0]
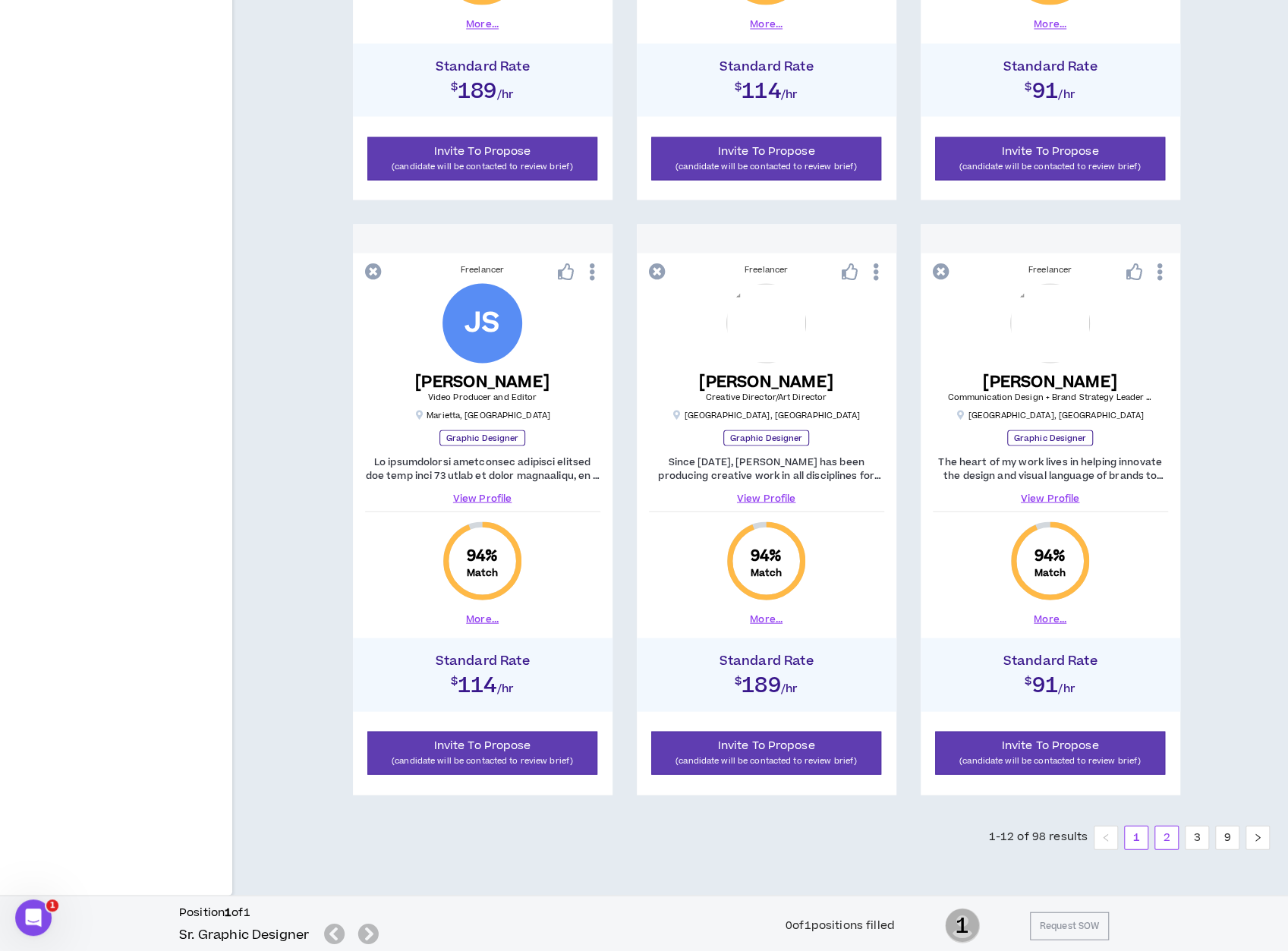
click at [1110, 839] on link "2" at bounding box center [1167, 837] width 23 height 23
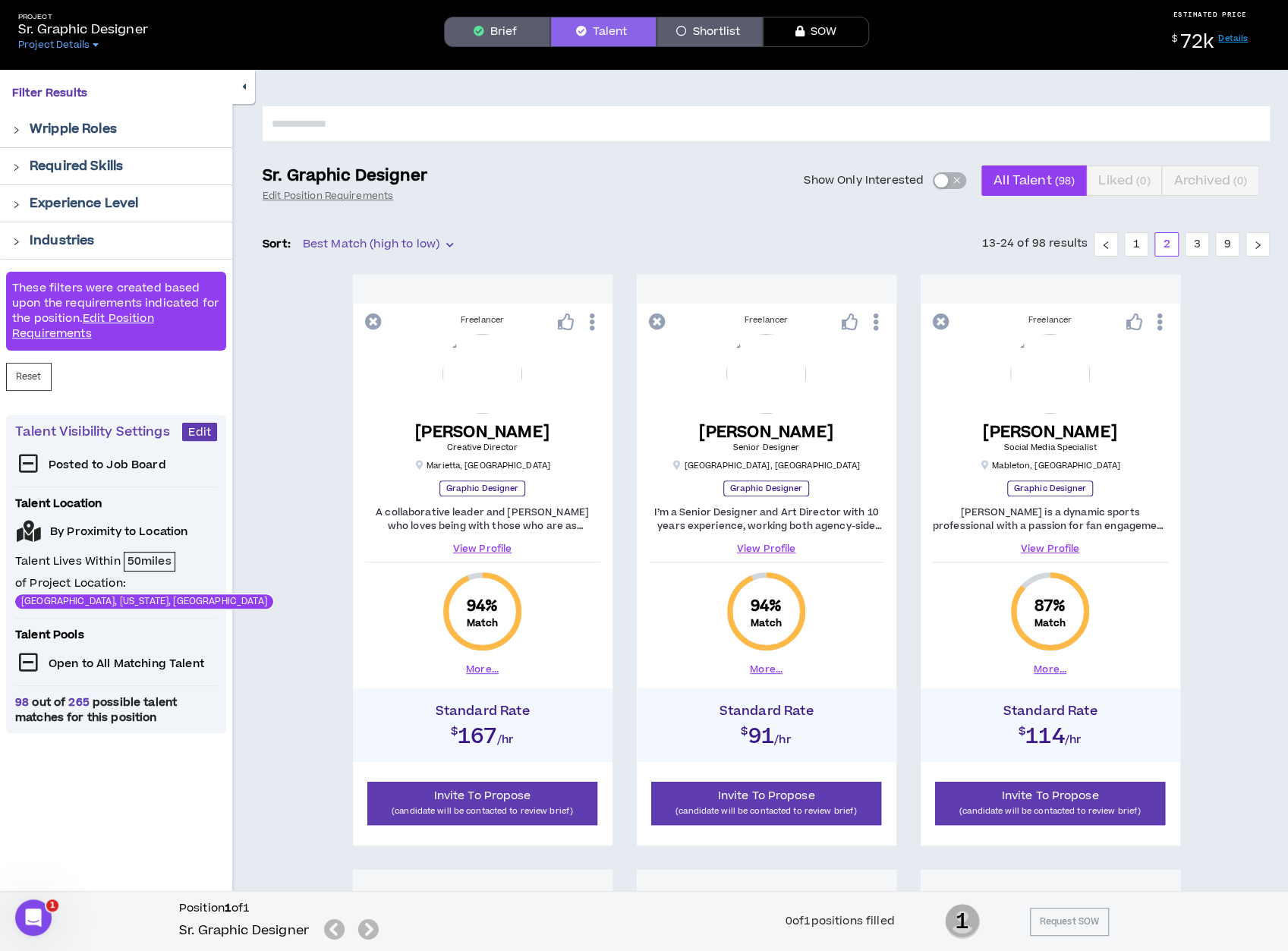
scroll to position [50, 0]
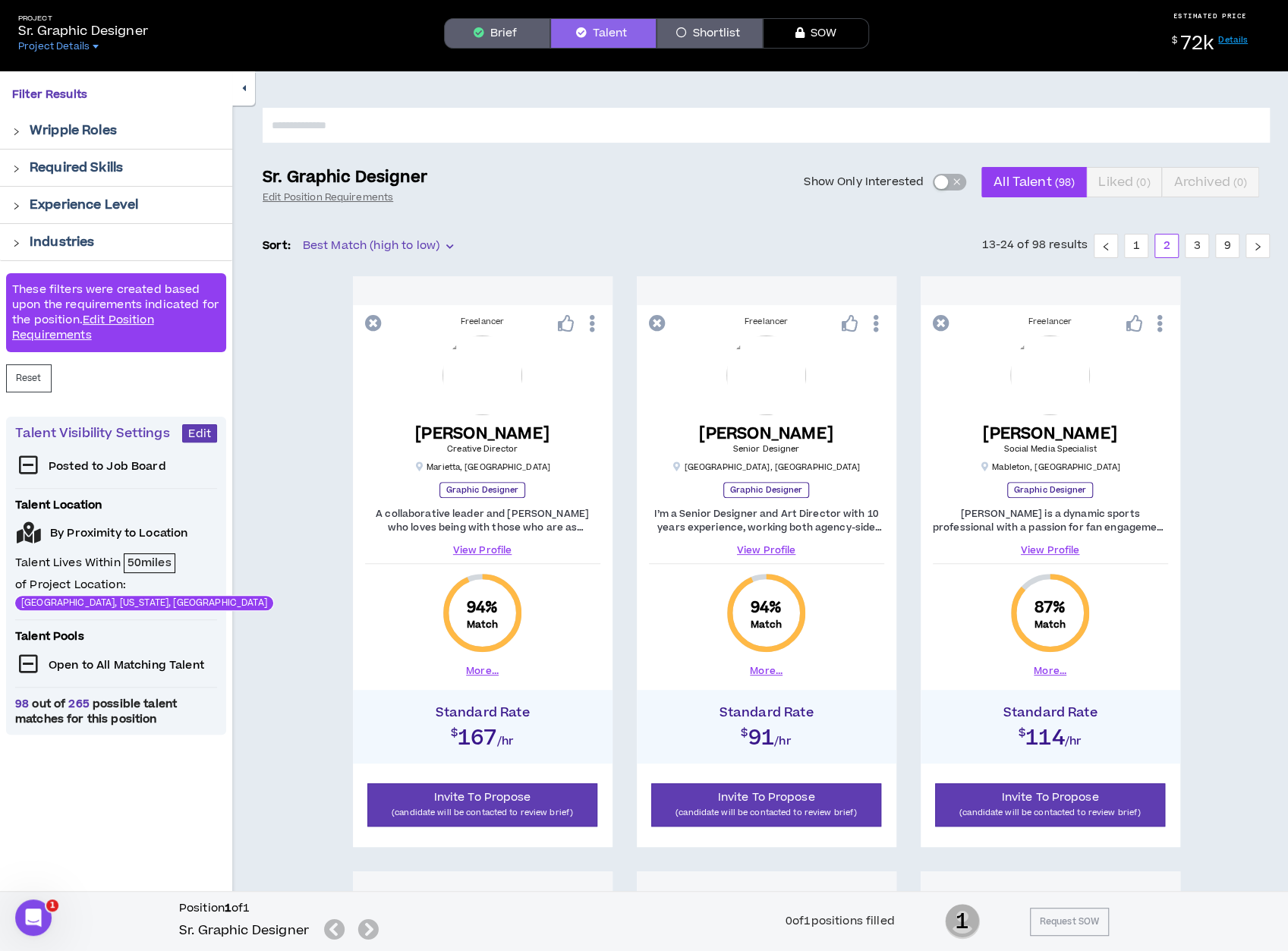
click at [479, 23] on button "Brief" at bounding box center [497, 32] width 106 height 30
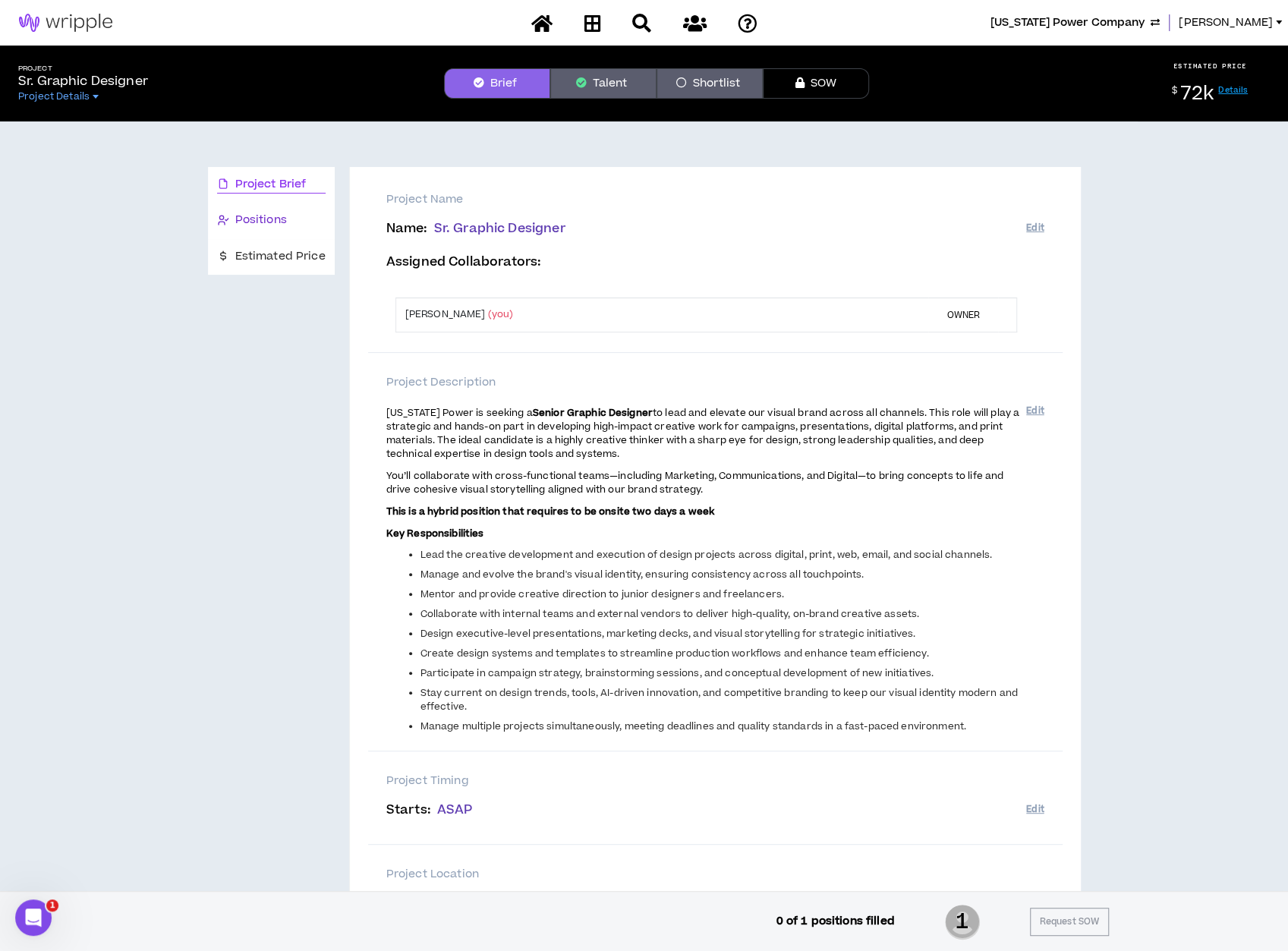
click at [263, 217] on span "Positions" at bounding box center [261, 220] width 52 height 17
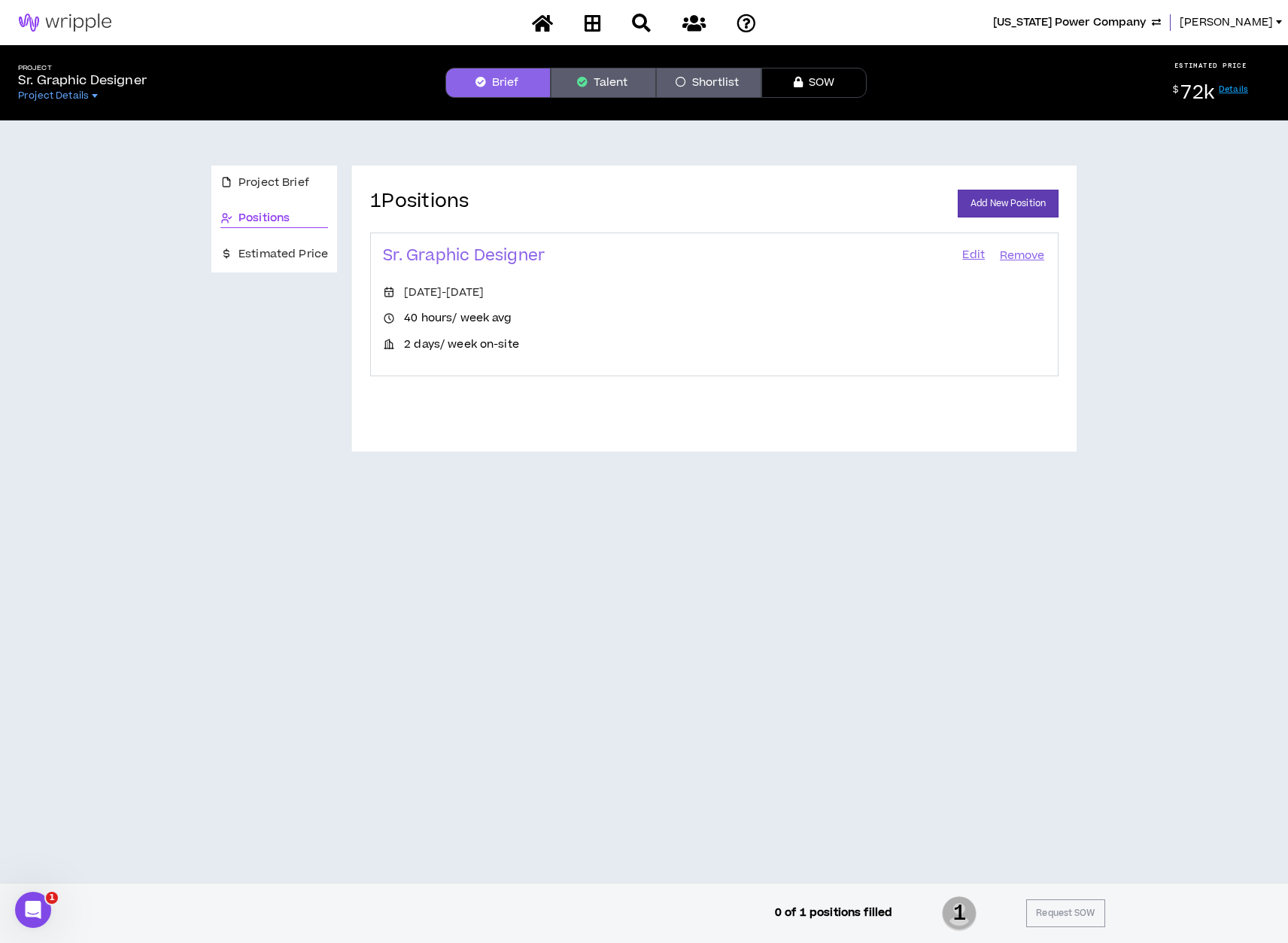
click at [603, 73] on button "Talent" at bounding box center [603, 82] width 105 height 30
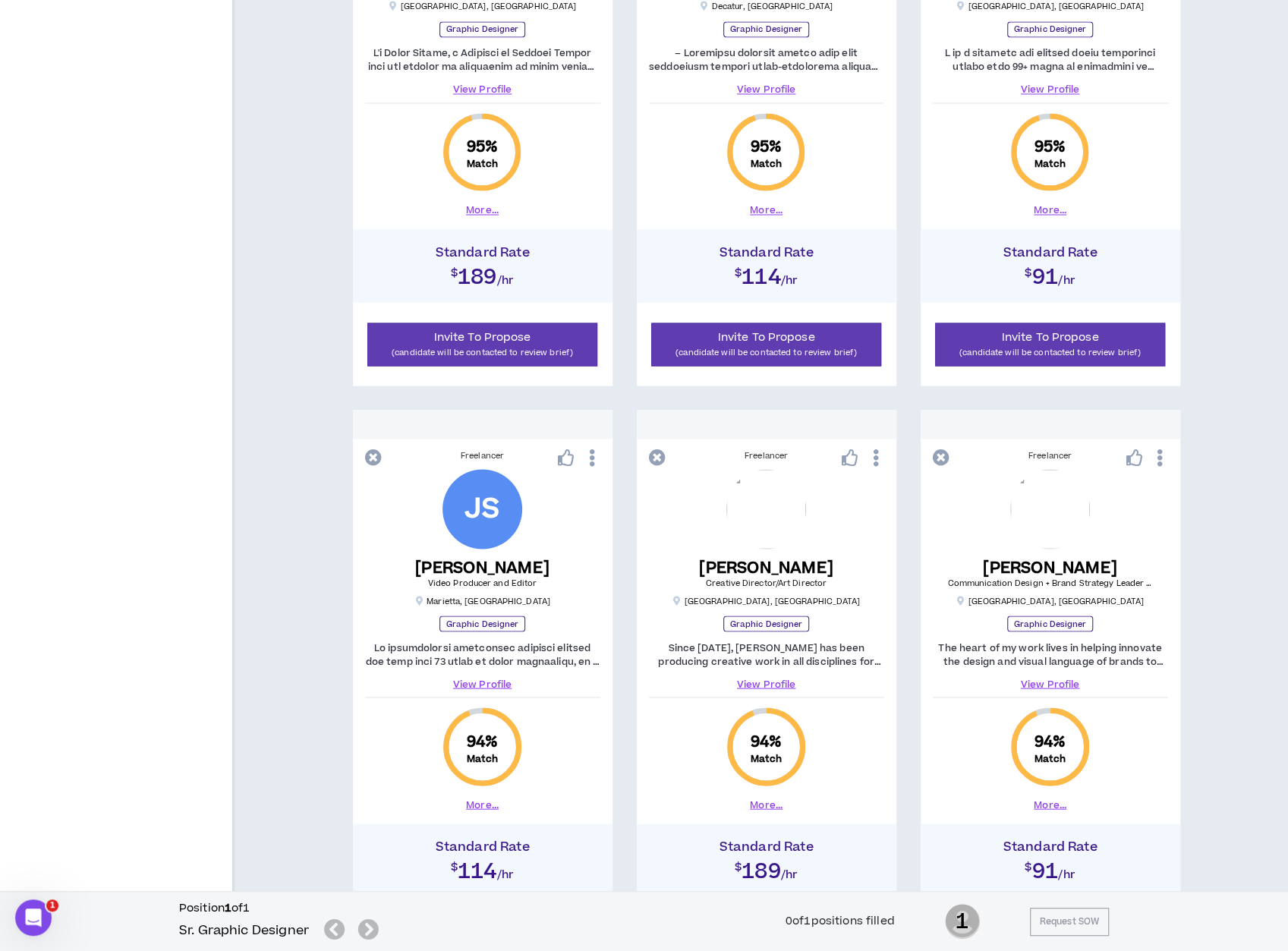
scroll to position [1886, 0]
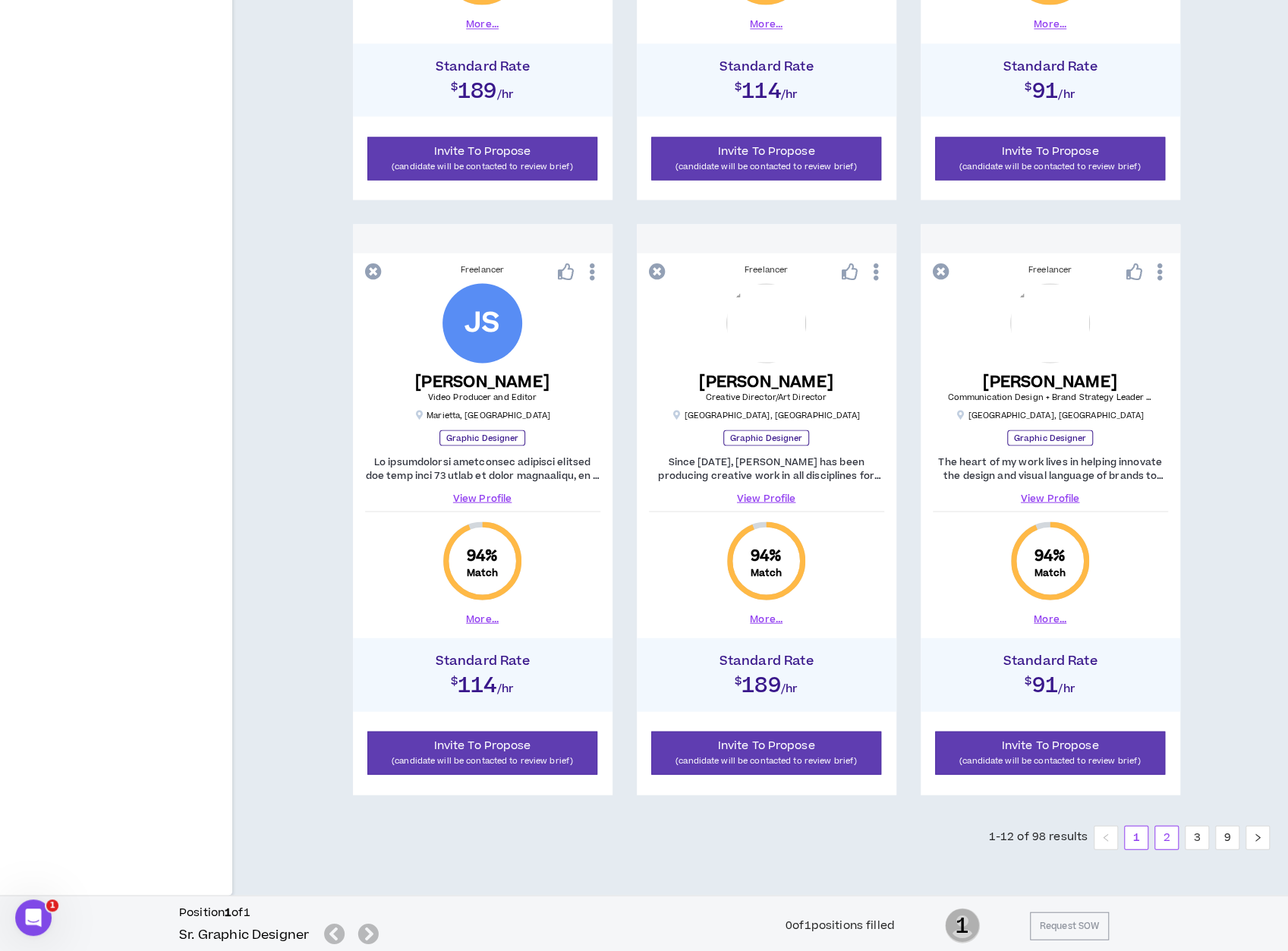
click at [1110, 837] on link "2" at bounding box center [1167, 837] width 23 height 23
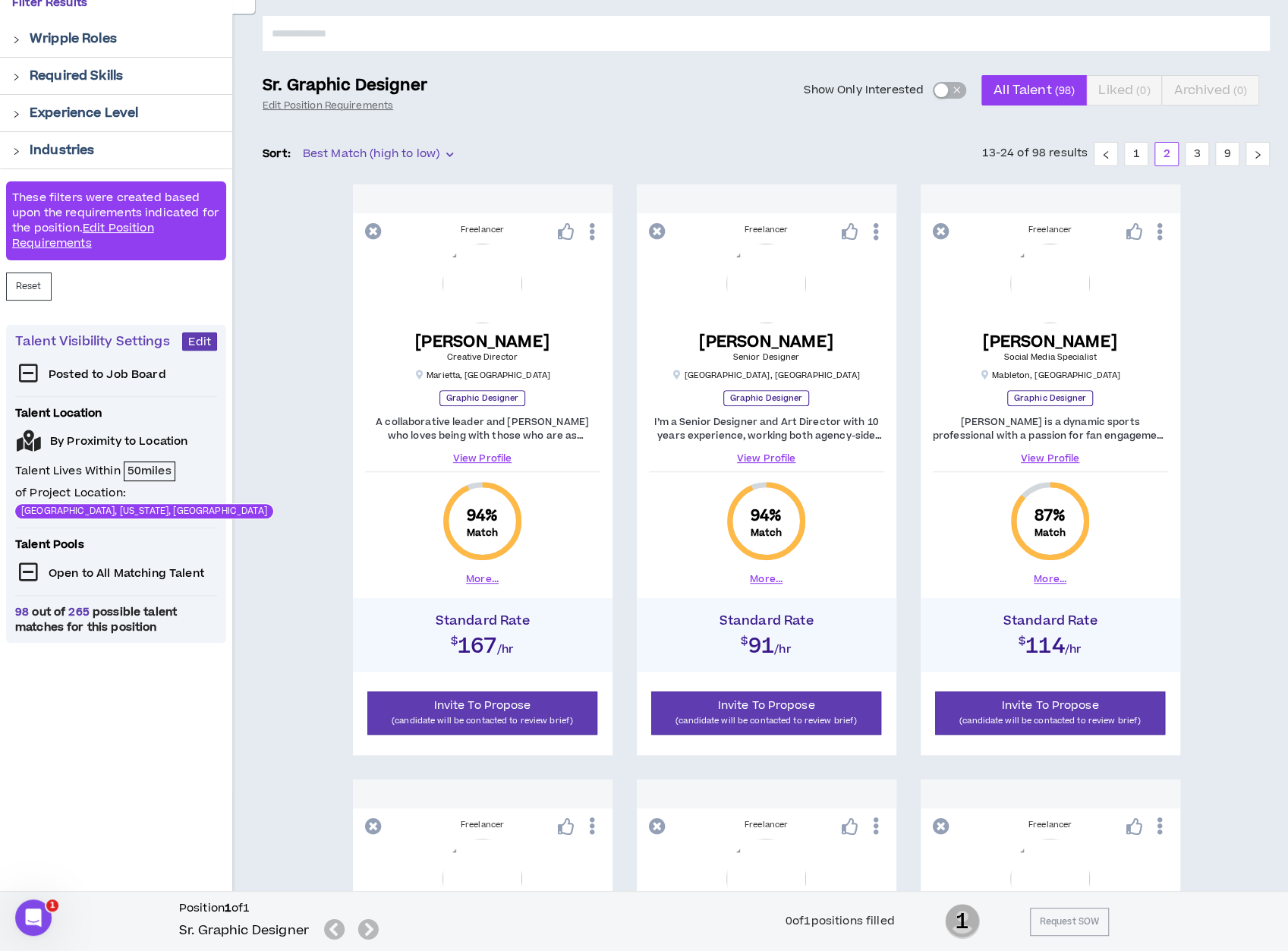
scroll to position [129, 0]
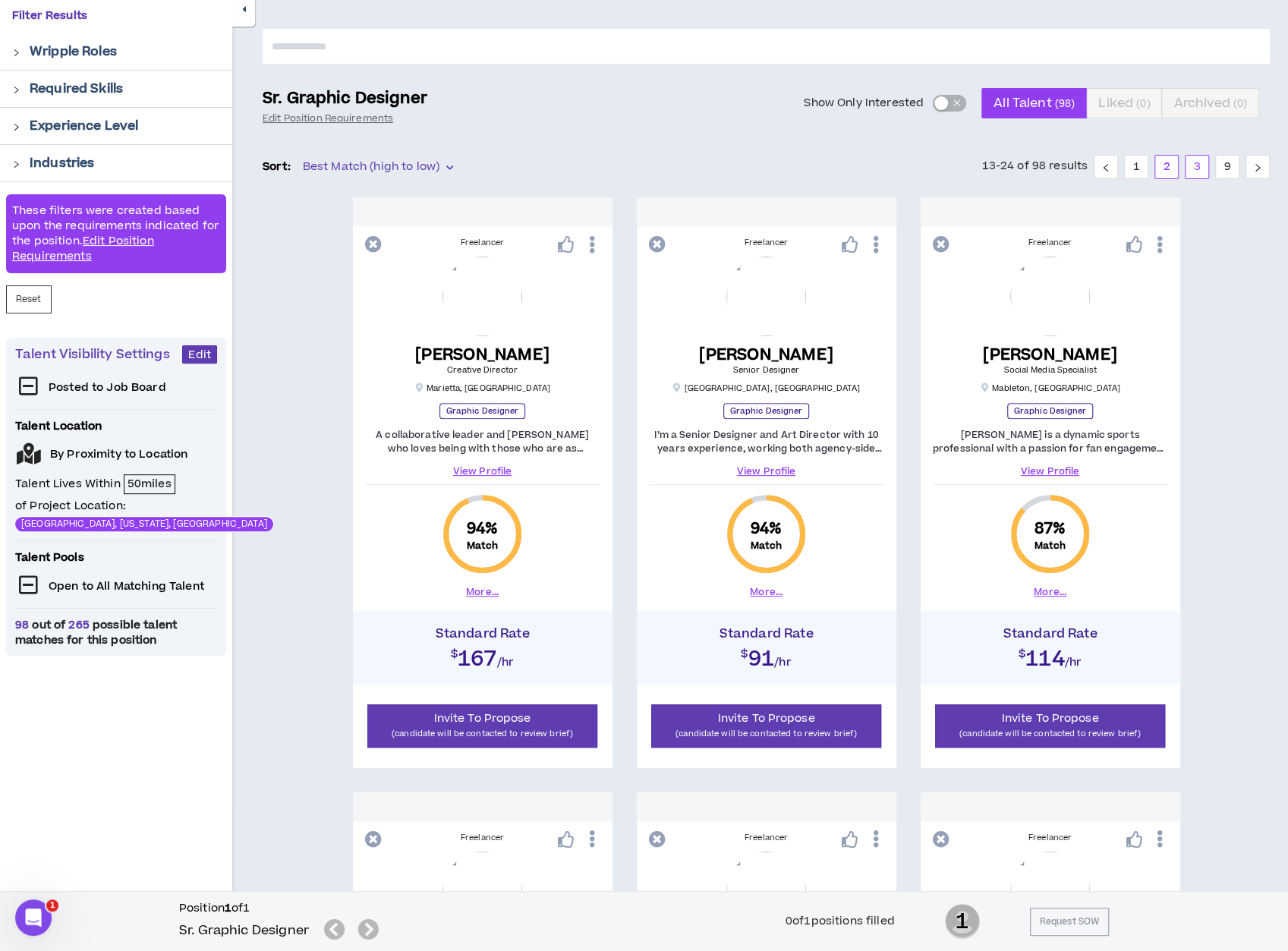
click at [1110, 161] on link "3" at bounding box center [1197, 167] width 23 height 23
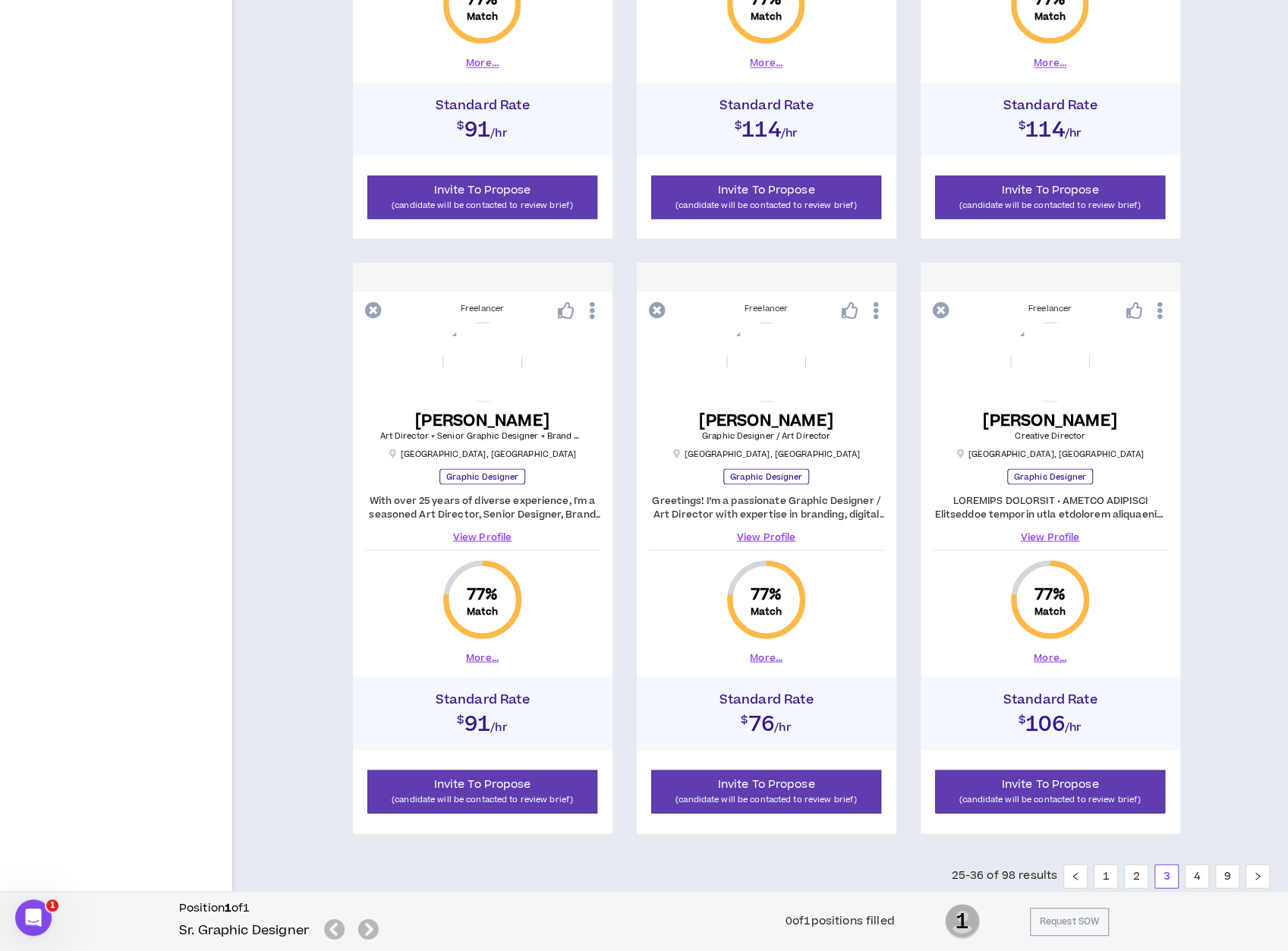
scroll to position [1886, 0]
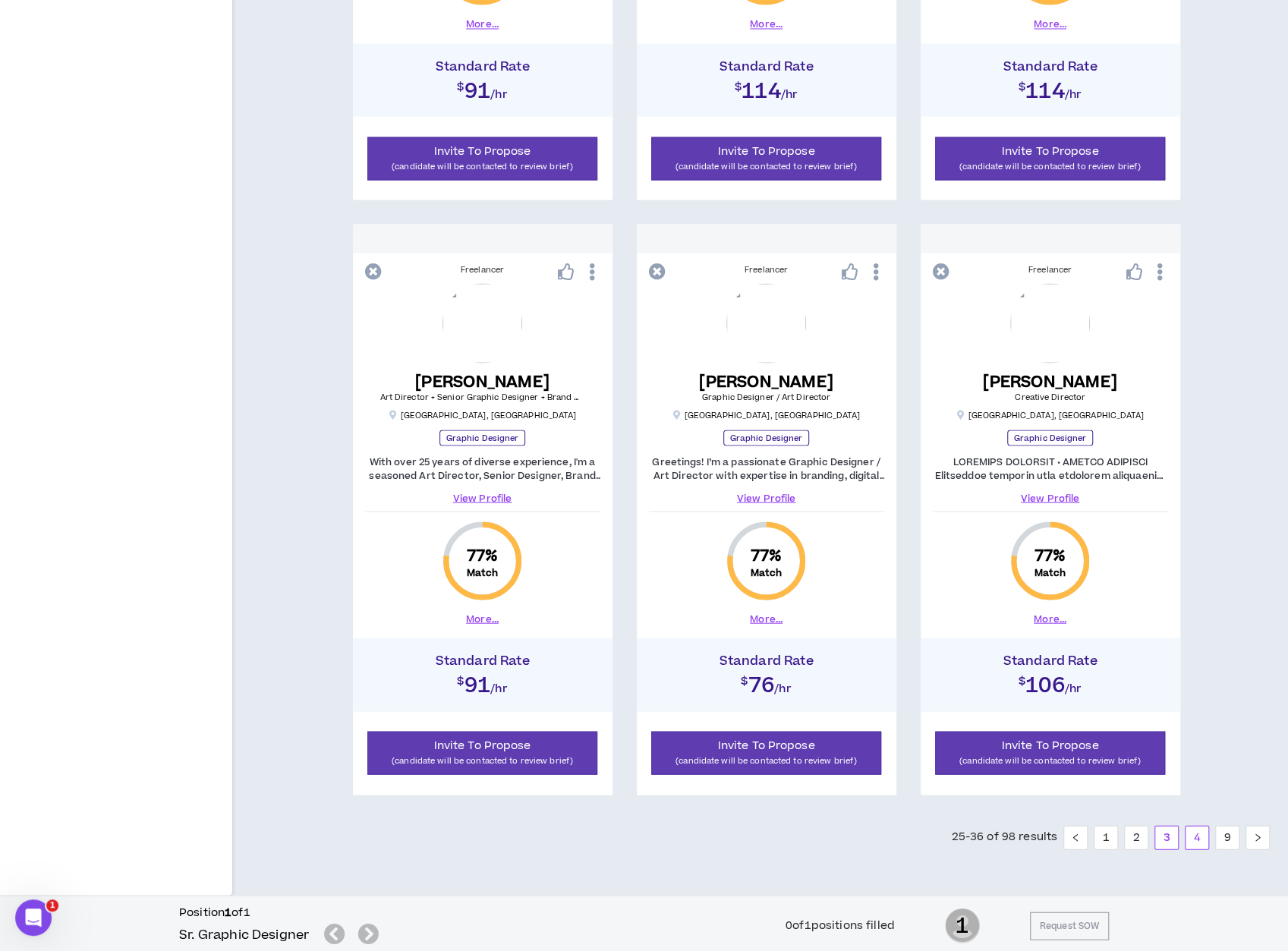
click at [1110, 836] on link "4" at bounding box center [1197, 837] width 23 height 23
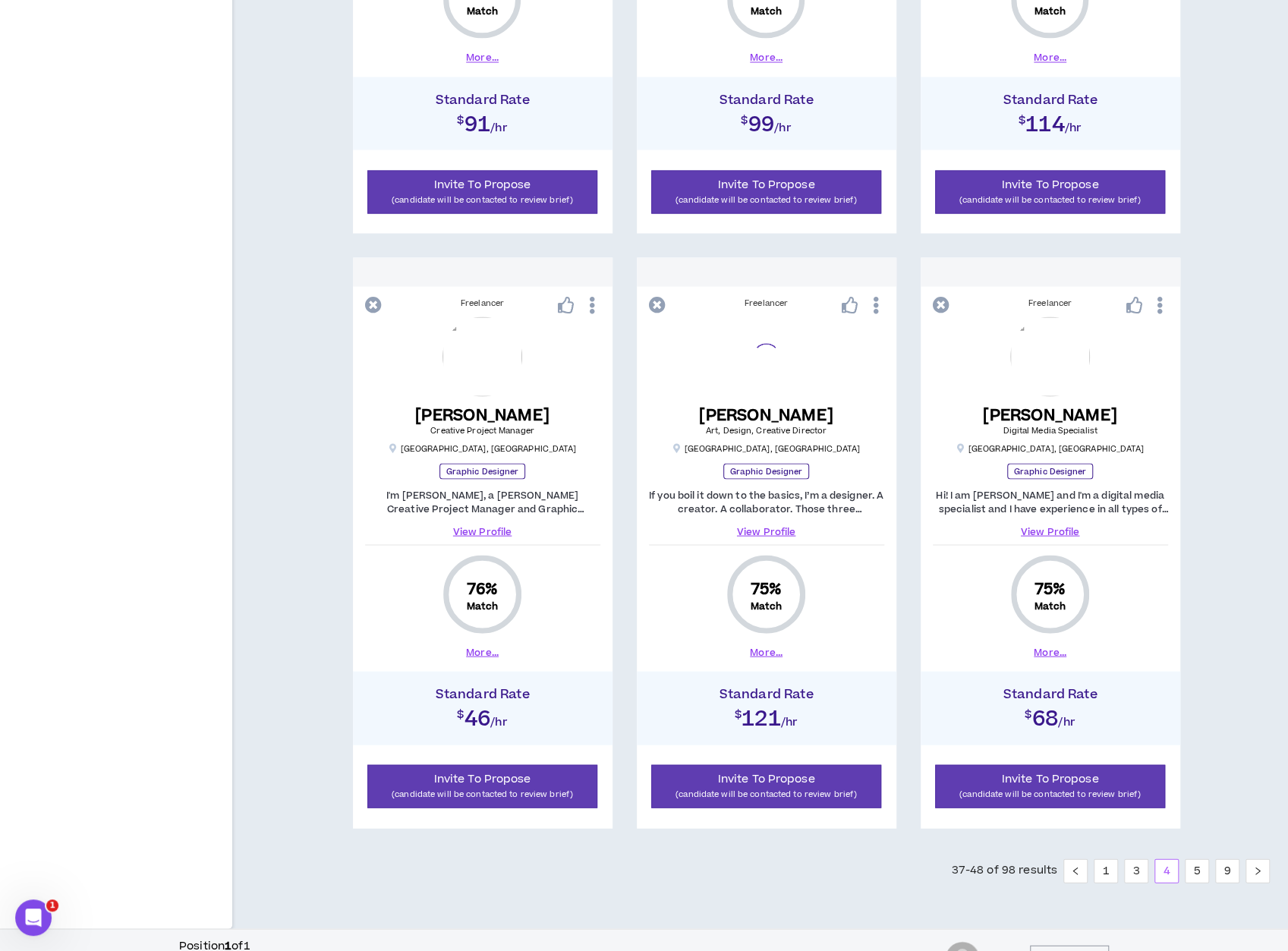
scroll to position [1886, 0]
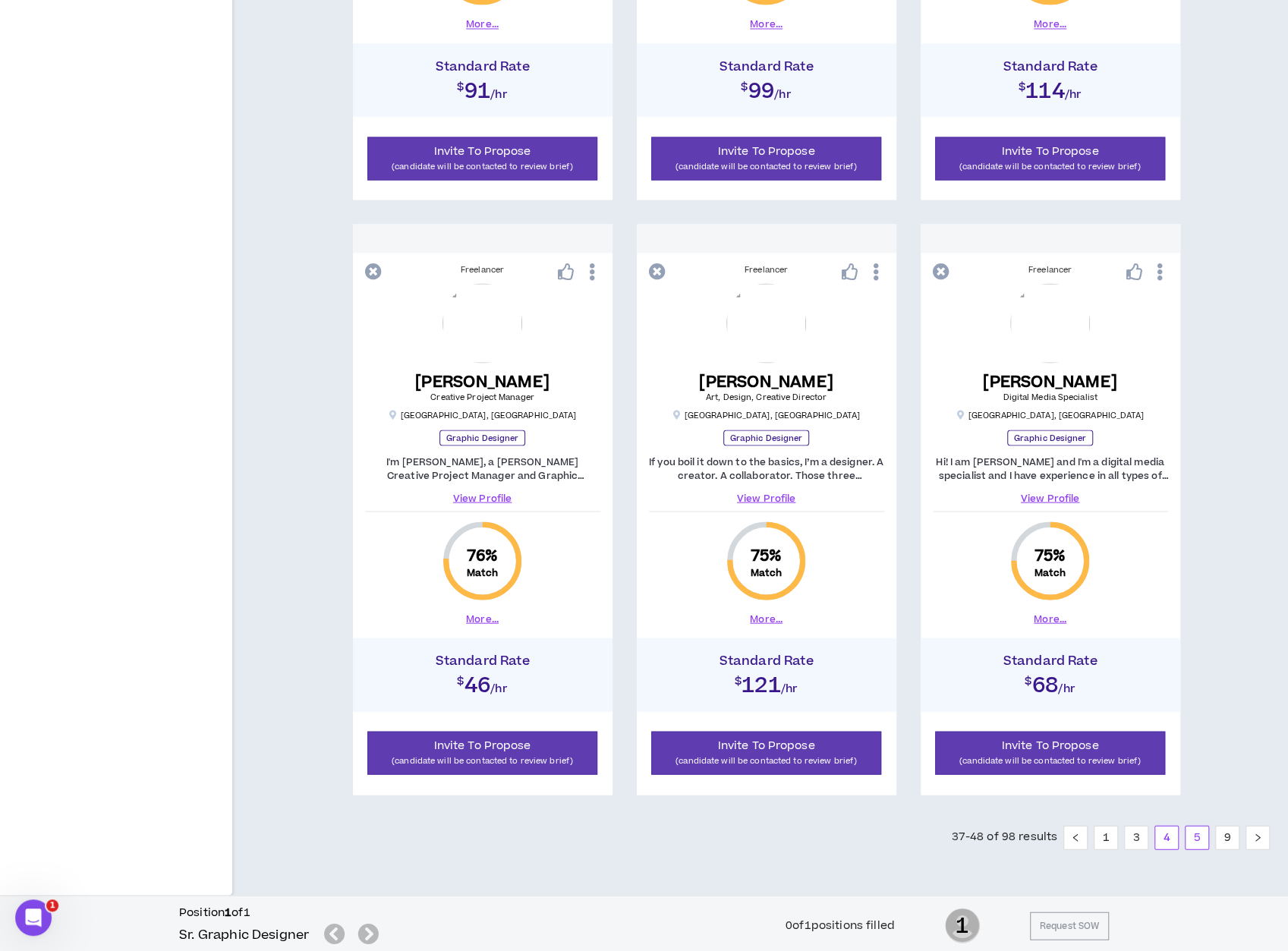
click at [1110, 837] on link "5" at bounding box center [1197, 837] width 23 height 23
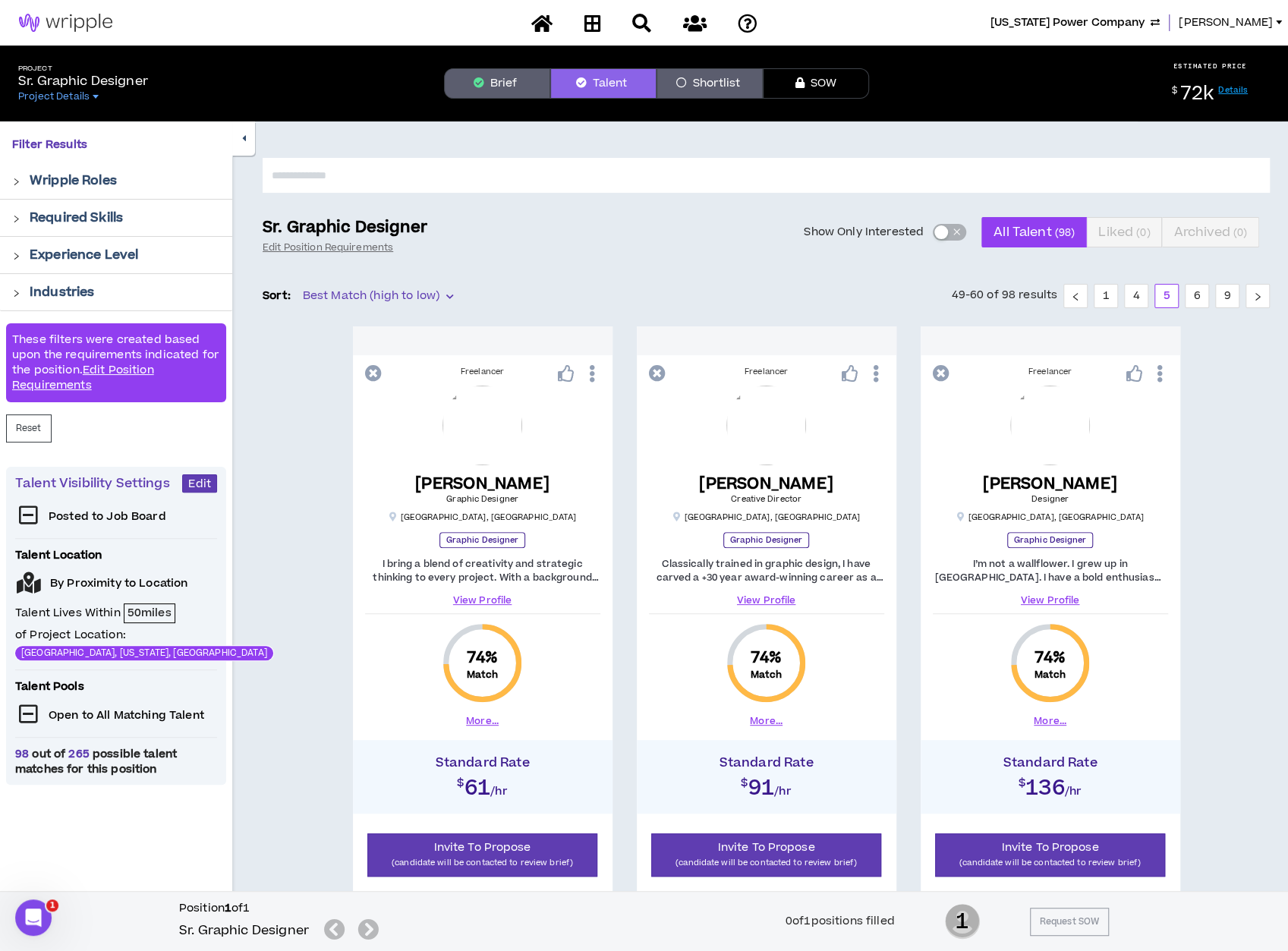
click at [530, 102] on div "Project Sr. Graphic Designer Project Details Brief Talent Shortlist SOW ESTIMAT…" at bounding box center [644, 84] width 1288 height 76
click at [516, 81] on button "Brief" at bounding box center [497, 83] width 106 height 30
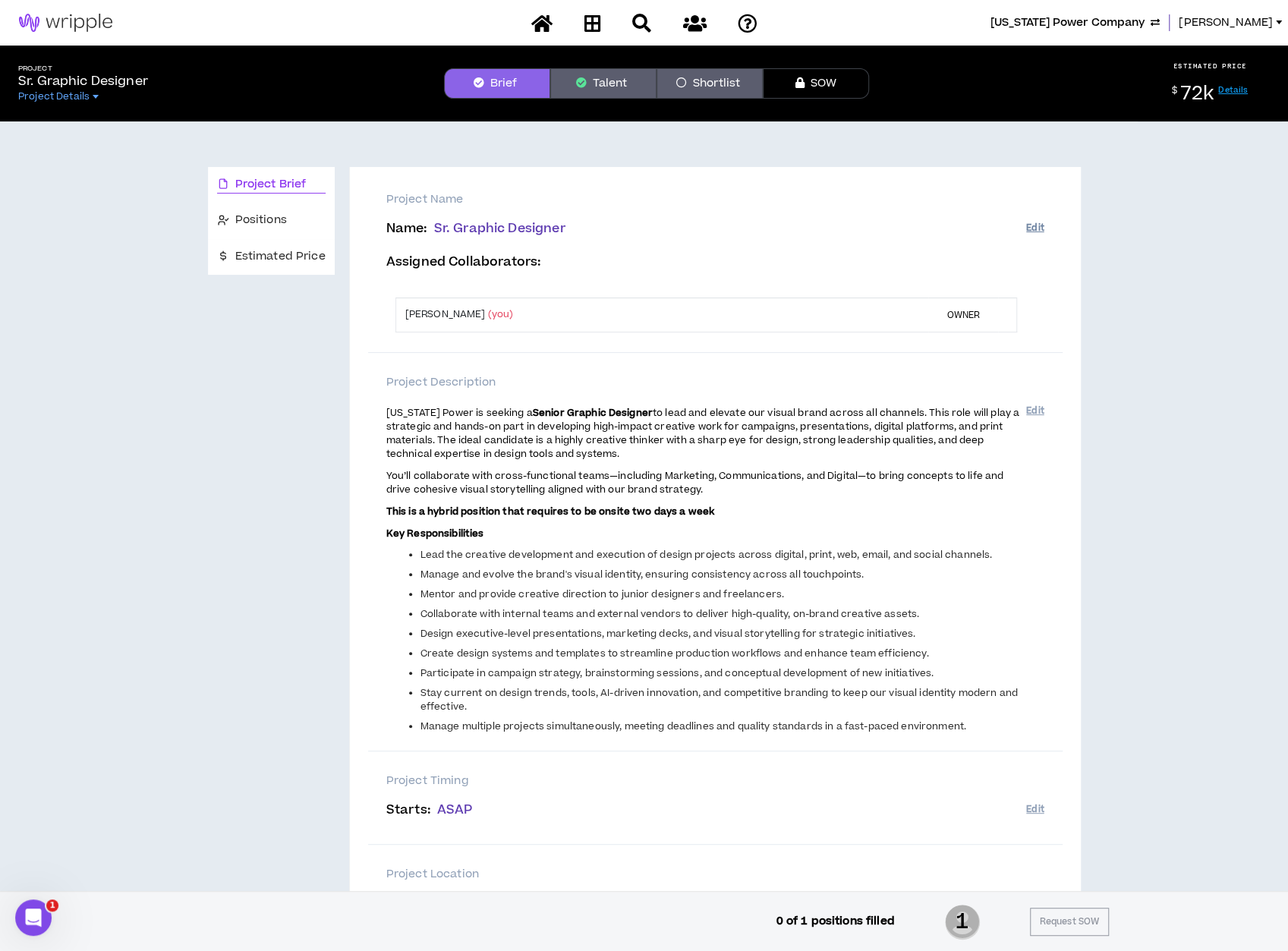
click at [1030, 233] on button "Edit" at bounding box center [1036, 228] width 18 height 25
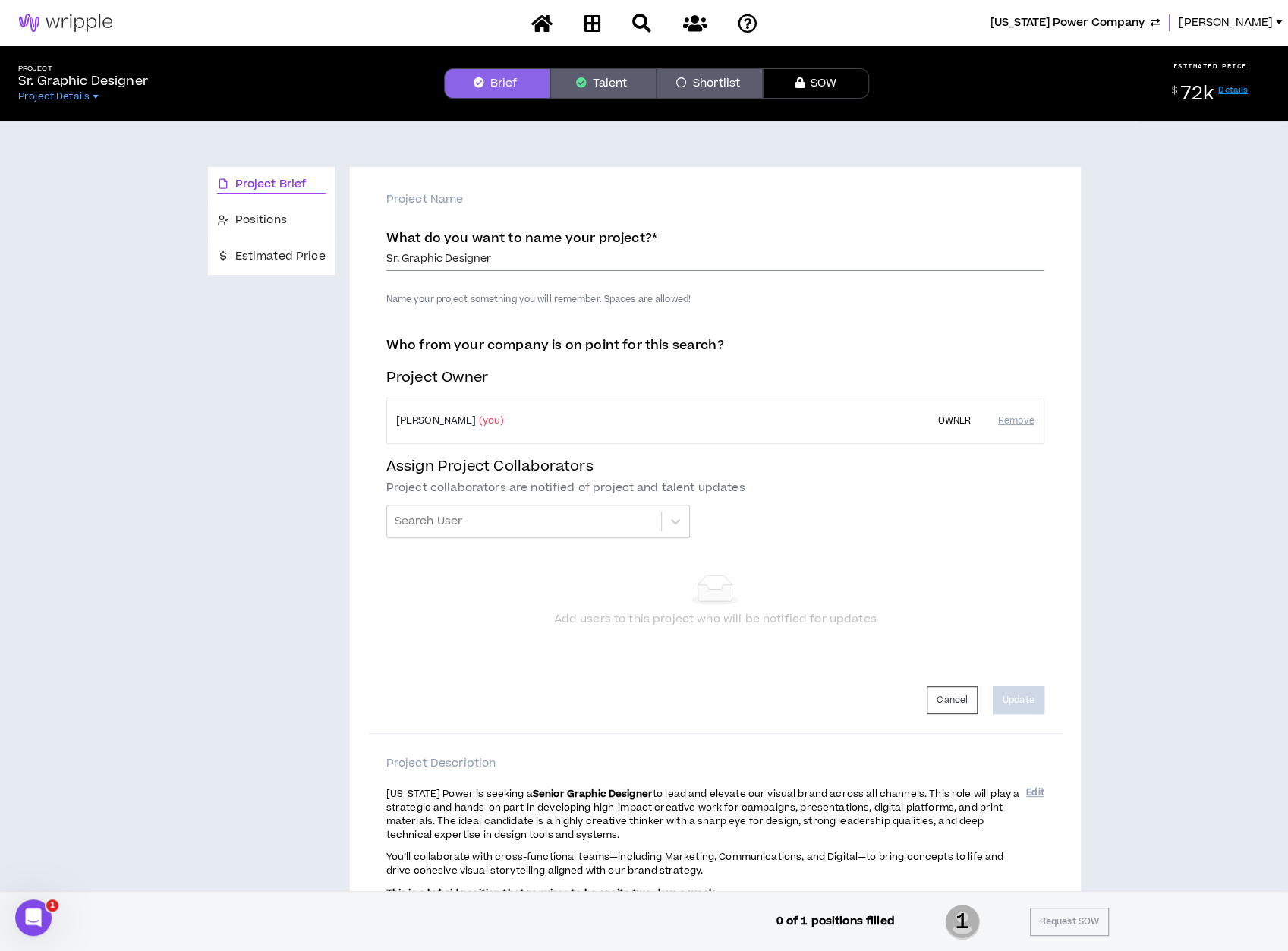
click at [628, 256] on input "Sr. Graphic Designer" at bounding box center [715, 260] width 658 height 23
type input "Sr. Graphic Designer - ATL Based 2x/wk on site"
click at [1015, 704] on button "Update" at bounding box center [1019, 700] width 52 height 28
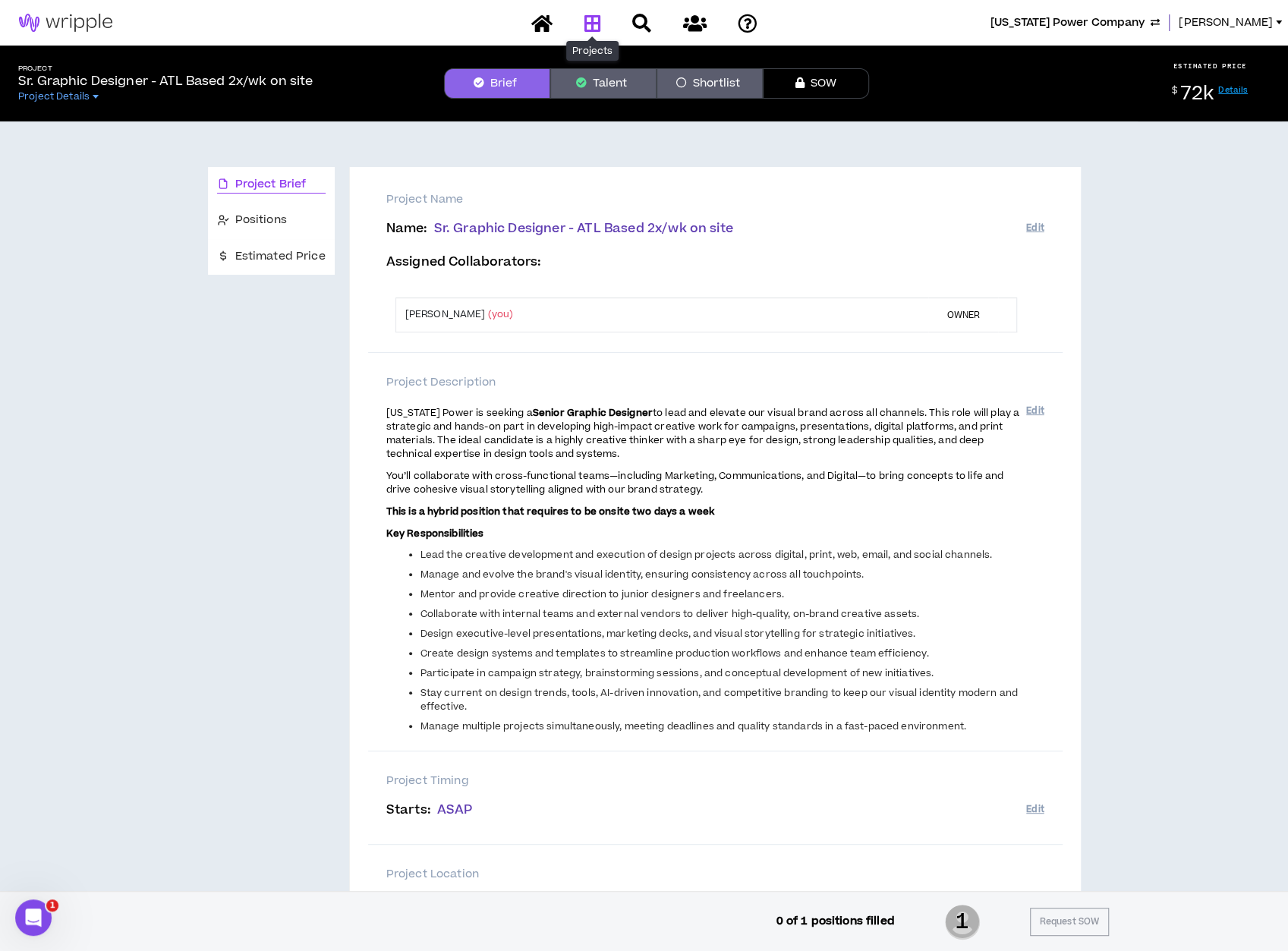
click at [595, 29] on icon at bounding box center [592, 23] width 17 height 19
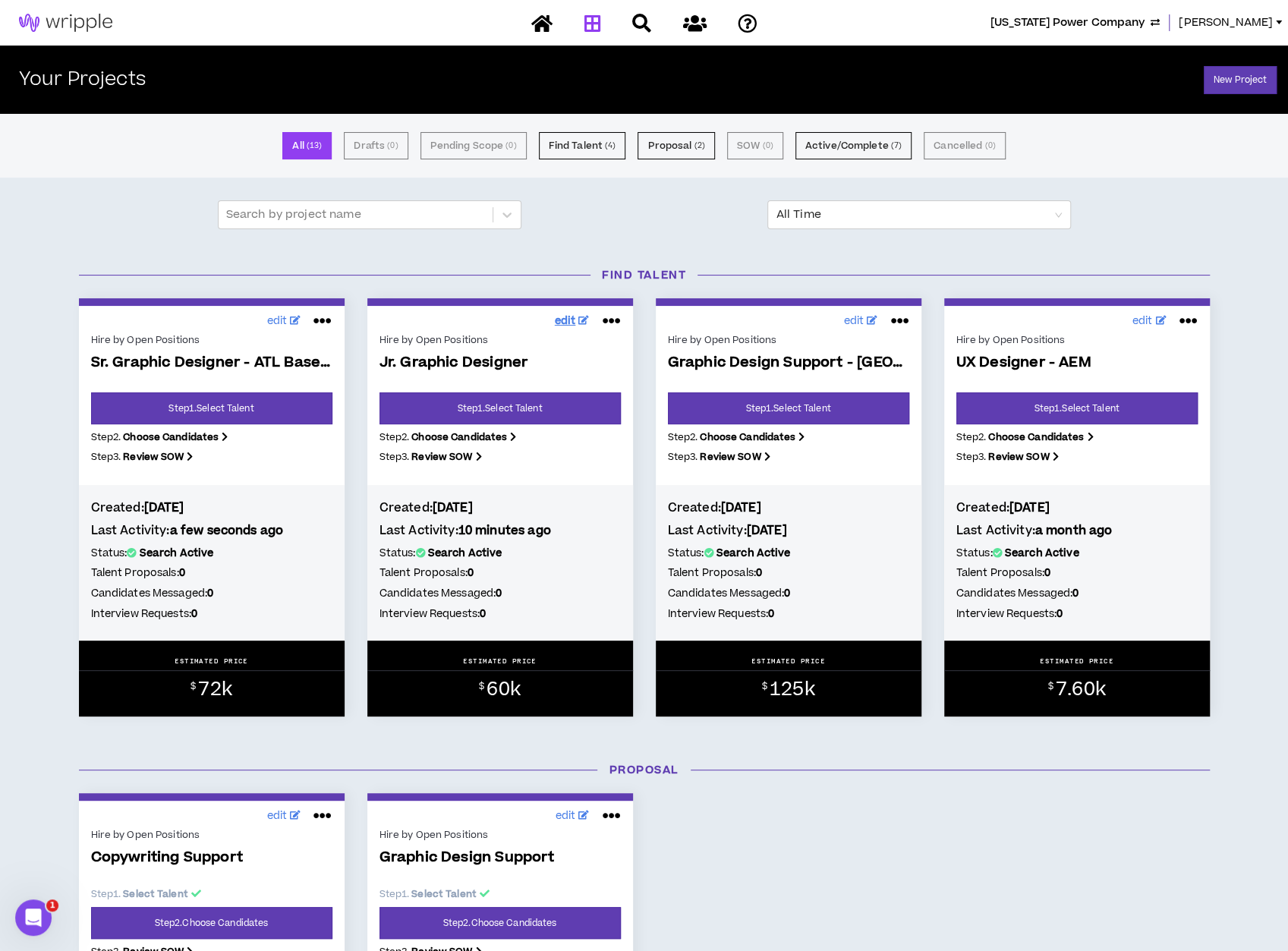
click at [573, 320] on span "edit" at bounding box center [566, 321] width 21 height 16
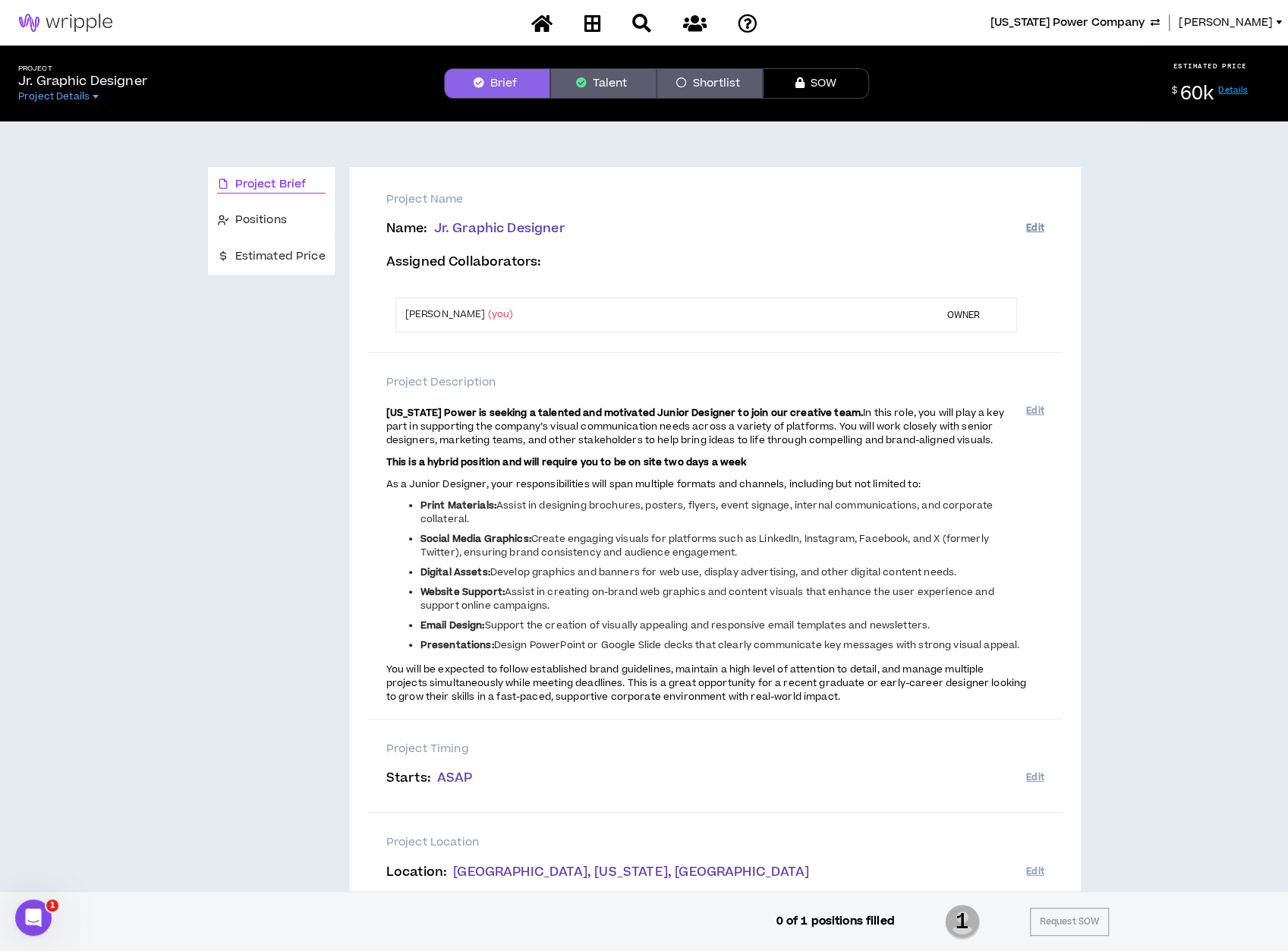
click at [1035, 229] on button "Edit" at bounding box center [1036, 228] width 18 height 25
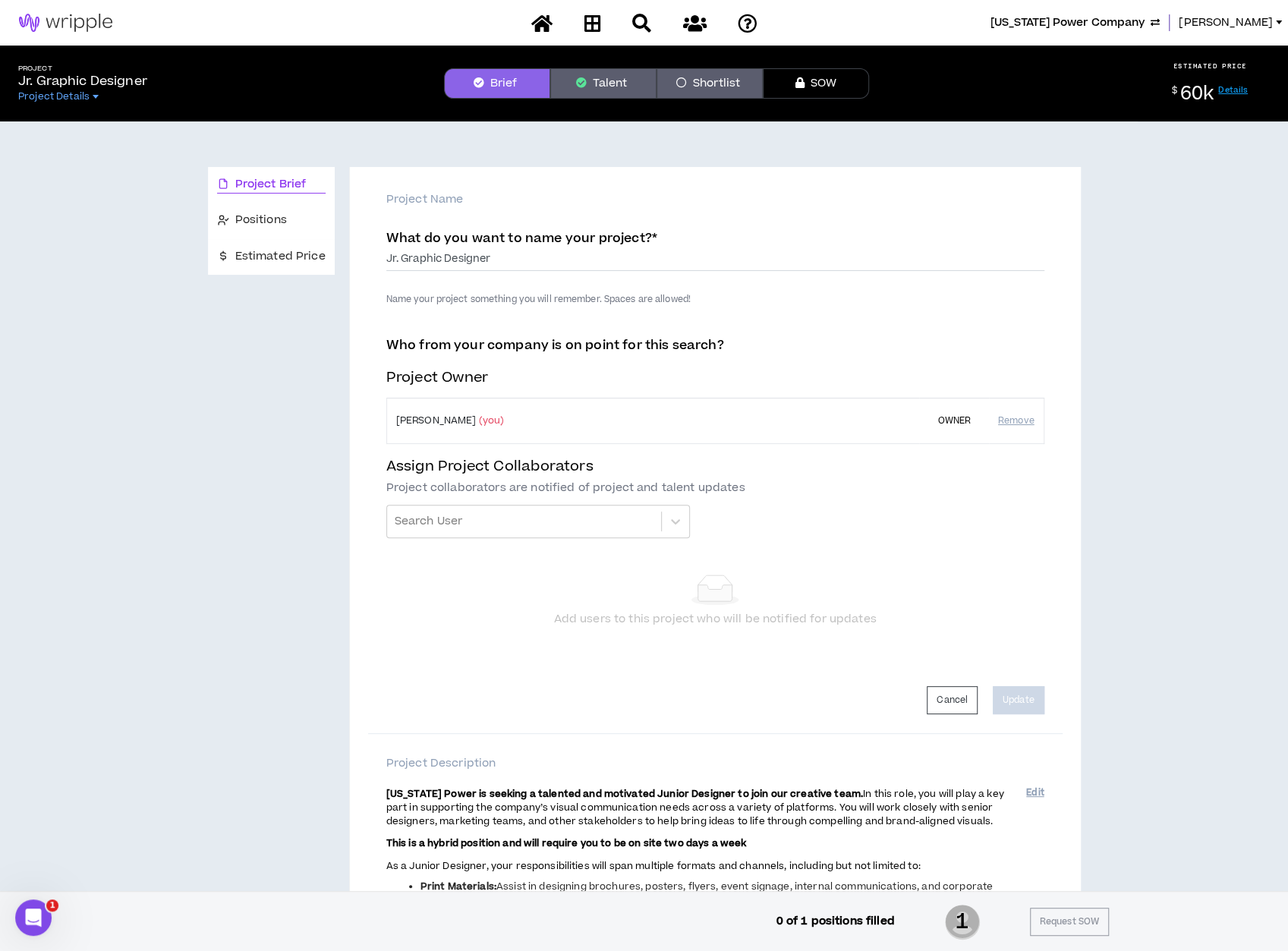
click at [501, 251] on label "What do you want to name your project? *" at bounding box center [522, 240] width 271 height 24
click at [501, 251] on input "Jr. Graphic Designer" at bounding box center [715, 260] width 658 height 23
click at [501, 256] on input "Jr. Graphic Designer" at bounding box center [715, 260] width 658 height 23
type input "Jr. Graphic Designer - ATL Based 2x/wk on site"
click at [1014, 695] on button "Update" at bounding box center [1019, 700] width 52 height 28
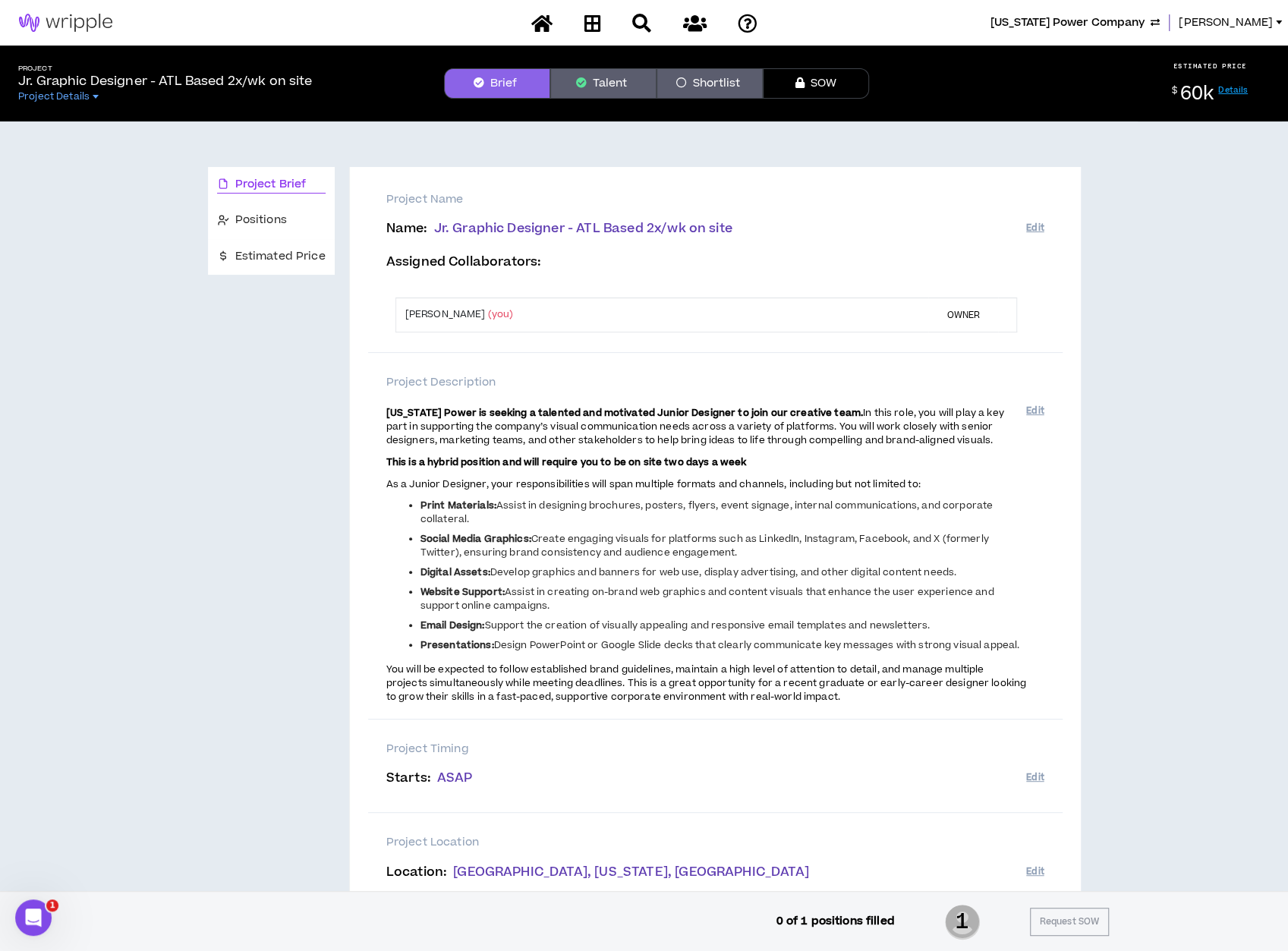
click at [615, 86] on button "Talent" at bounding box center [603, 83] width 106 height 30
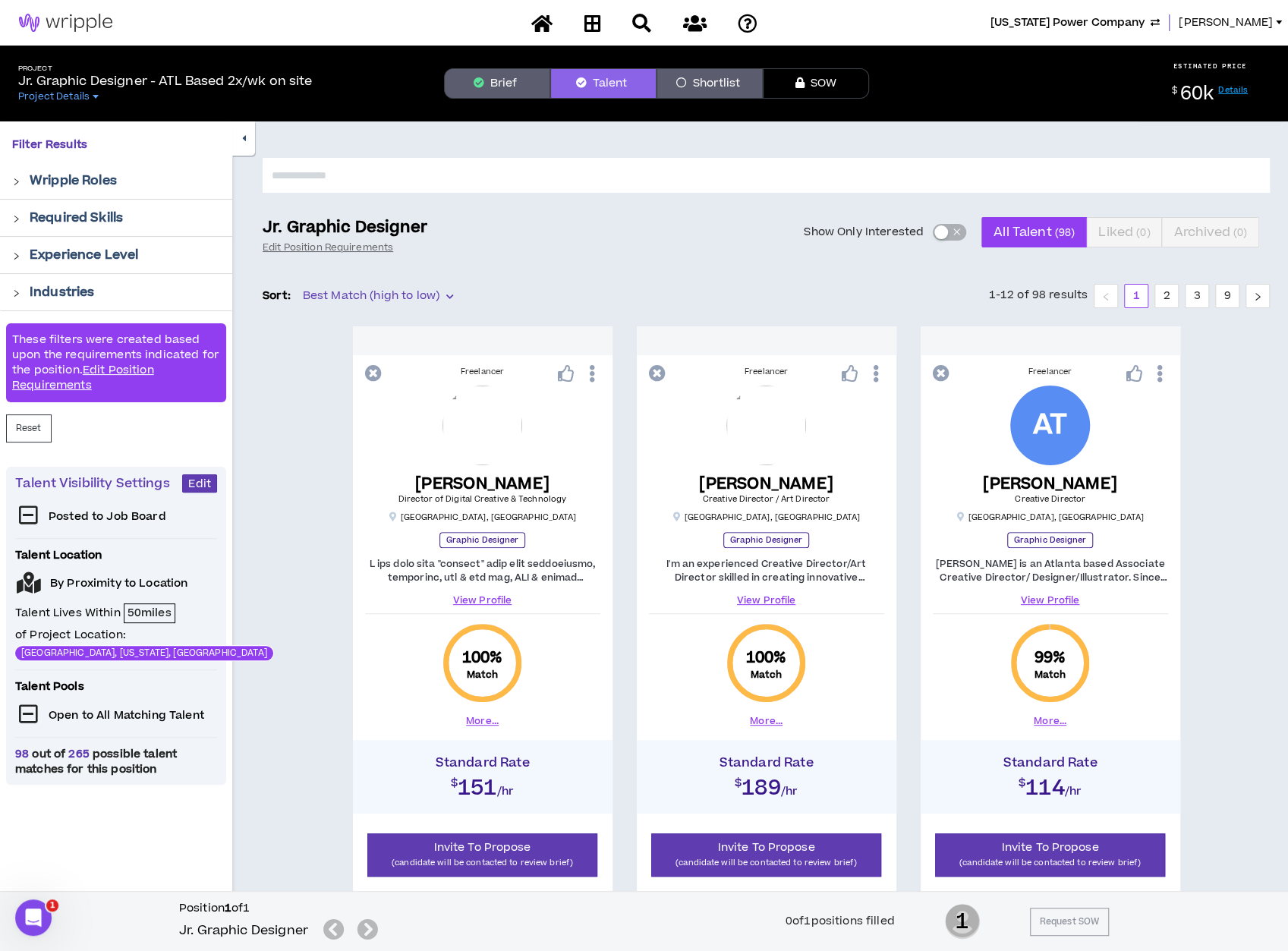
click at [1102, 175] on input "text" at bounding box center [766, 175] width 1007 height 35
type input "****"
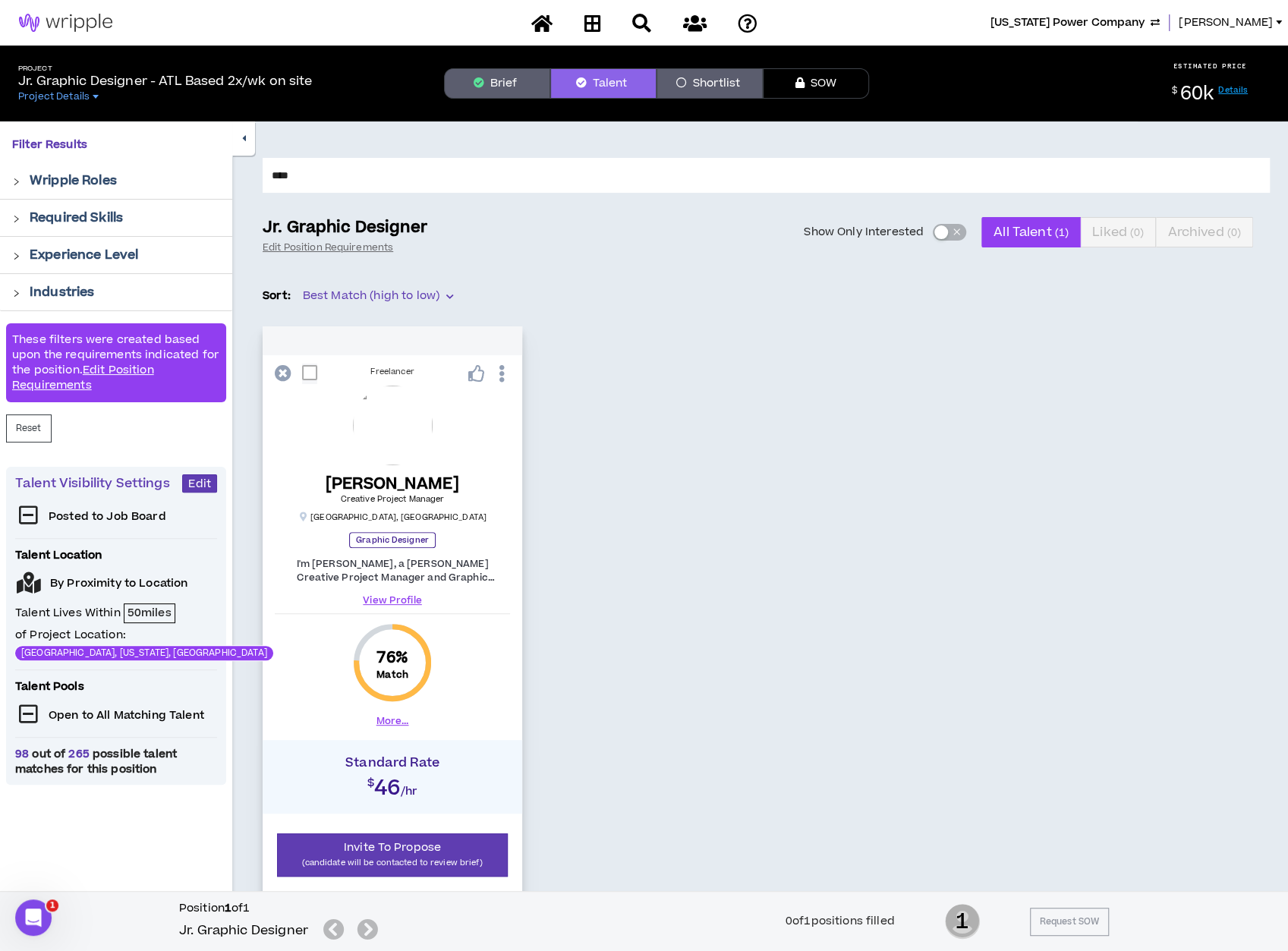
click at [386, 723] on button "More..." at bounding box center [393, 721] width 32 height 14
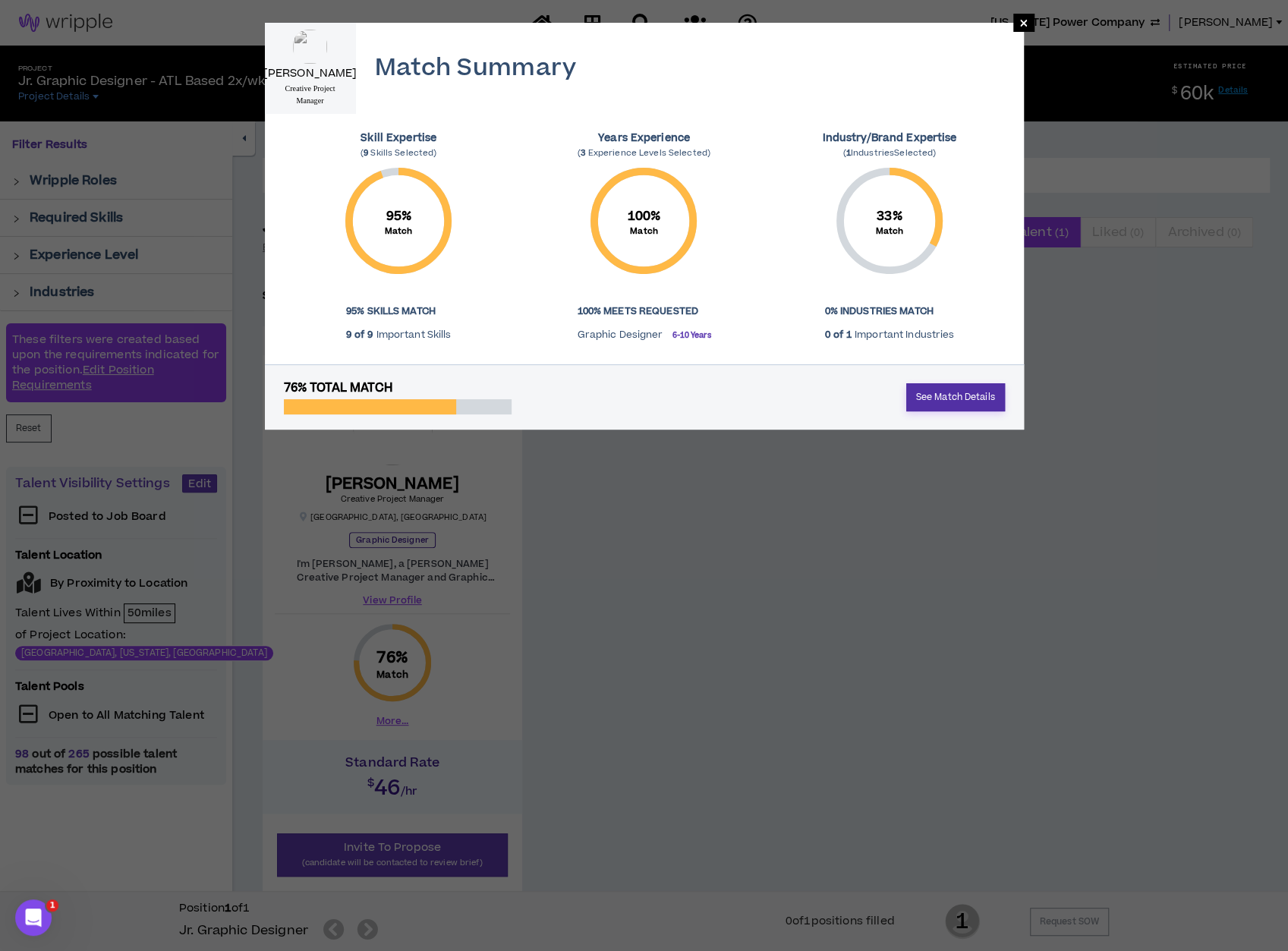
click at [980, 387] on link "See Match Details" at bounding box center [956, 397] width 99 height 28
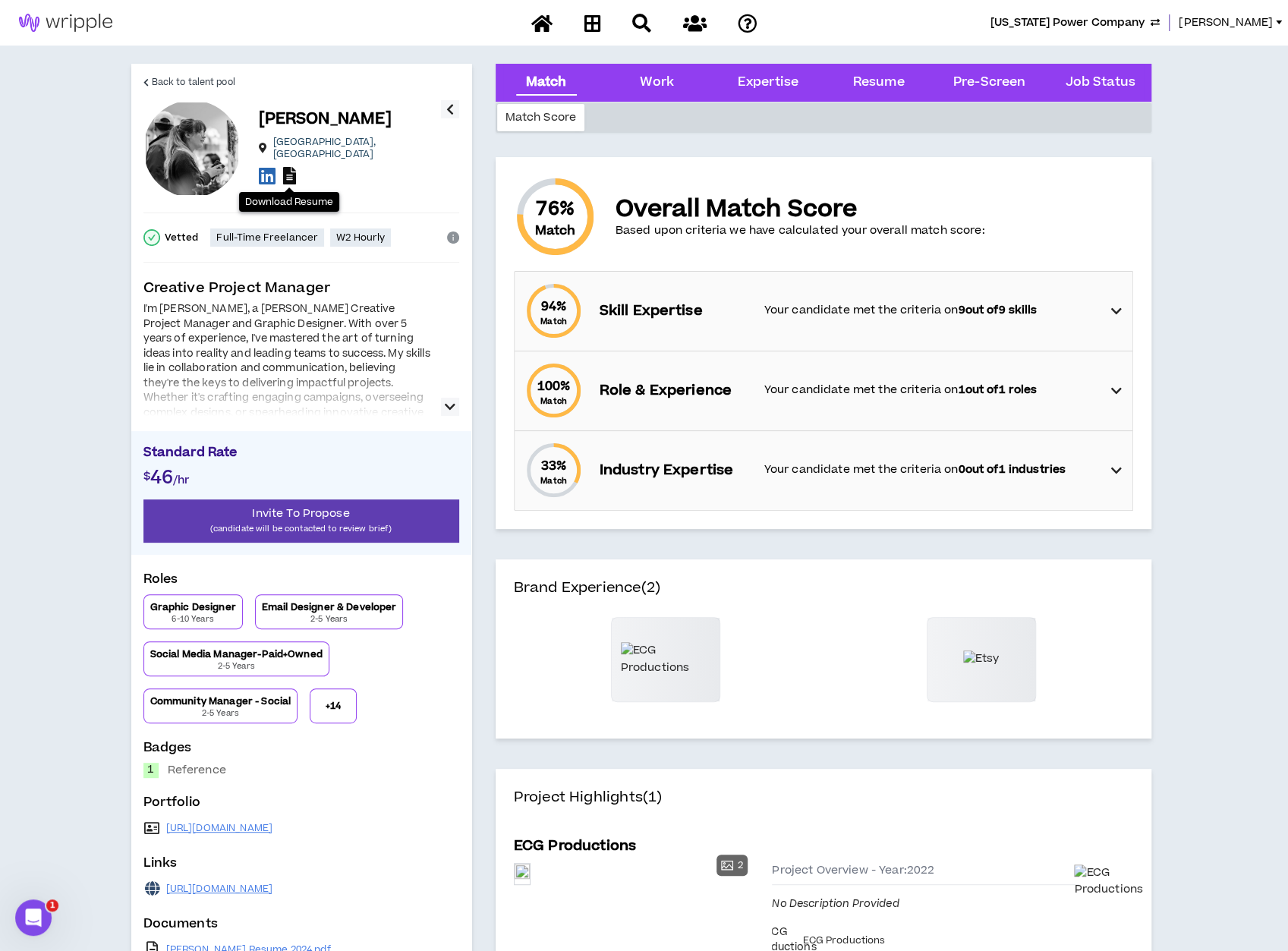
click at [289, 175] on icon at bounding box center [290, 176] width 13 height 18
